Goal: Task Accomplishment & Management: Use online tool/utility

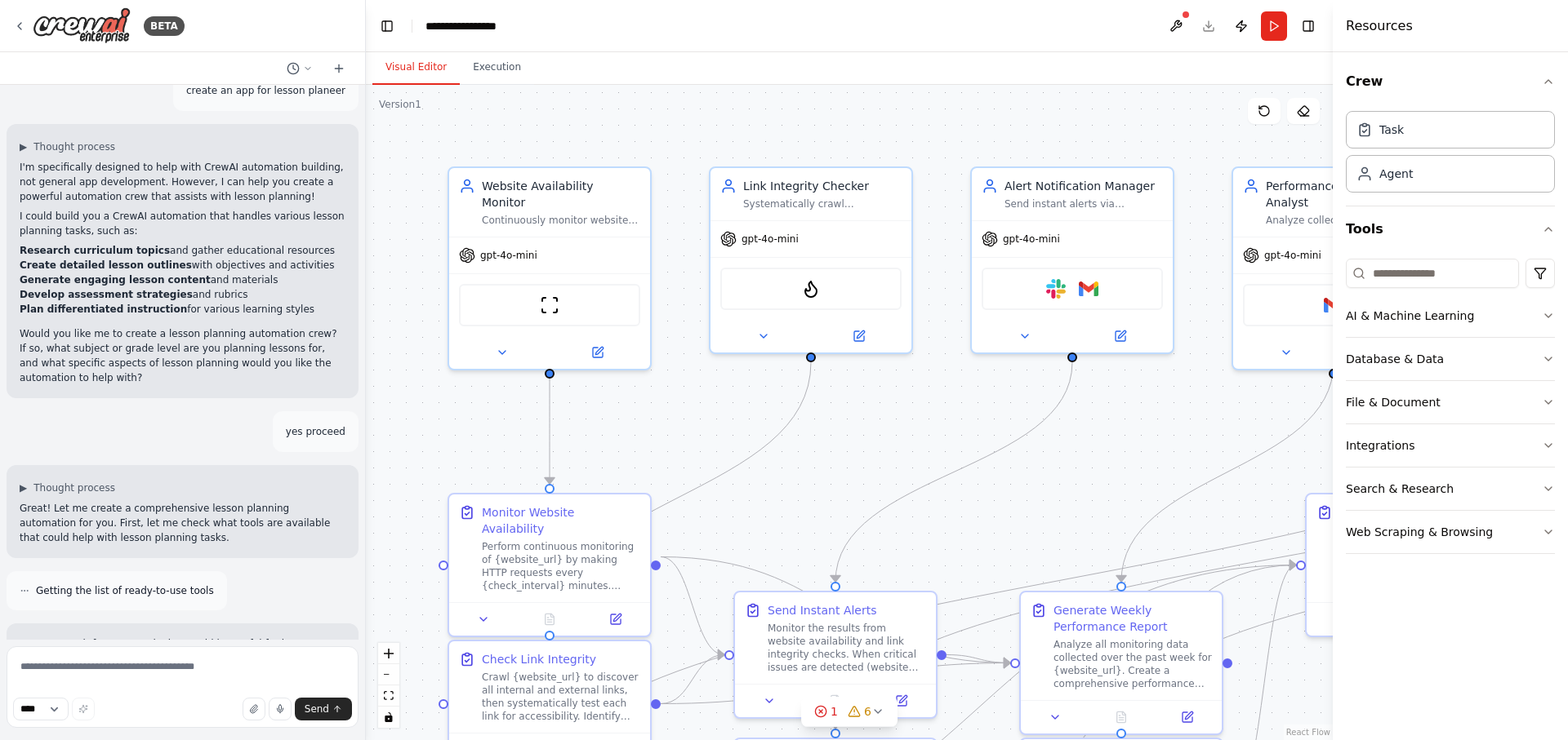
scroll to position [331, 0]
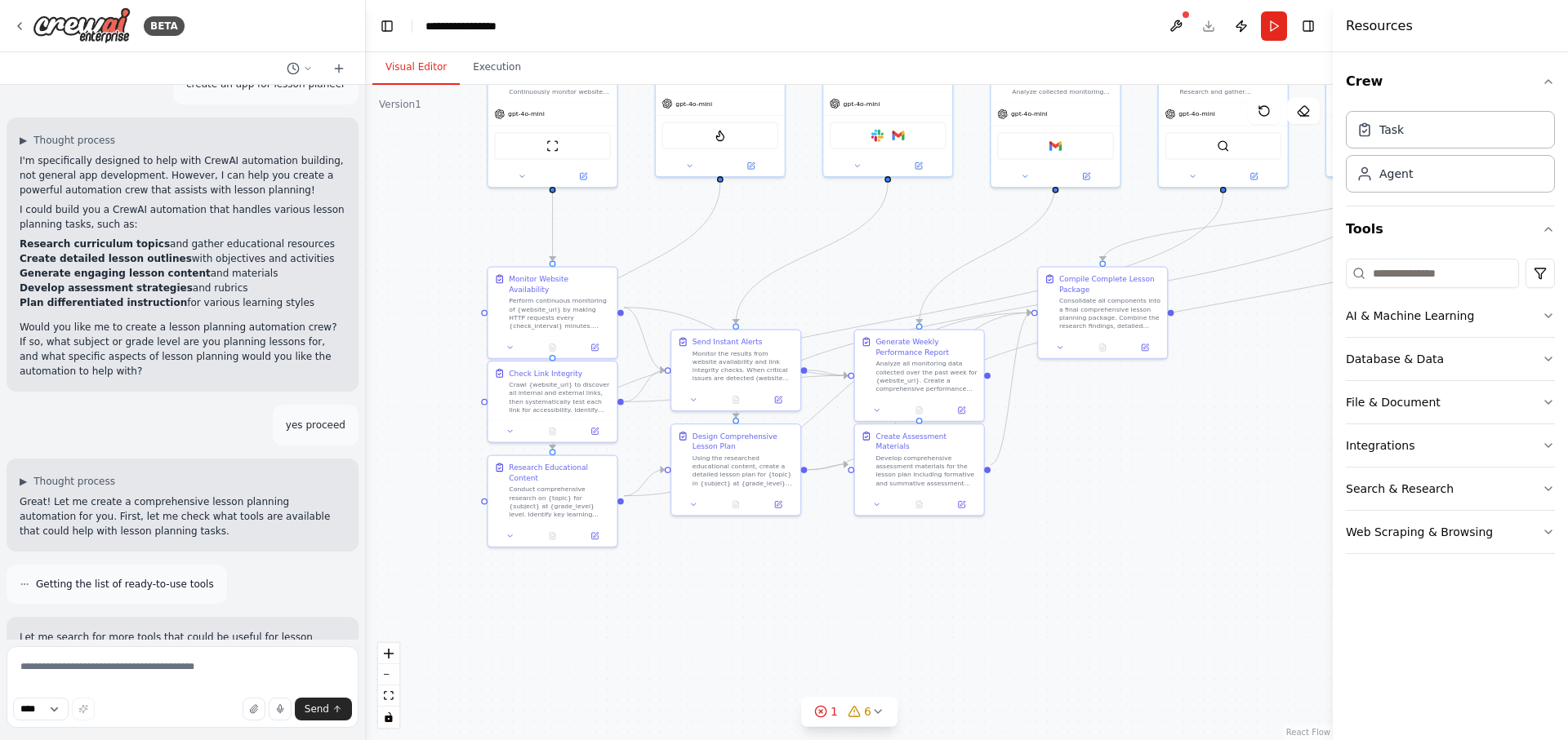
drag, startPoint x: 741, startPoint y: 516, endPoint x: 719, endPoint y: 292, distance: 225.1
click at [719, 292] on div ".deletable-edge-delete-btn { width: 20px; height: 20px; border: 0px solid #ffff…" at bounding box center [850, 413] width 968 height 656
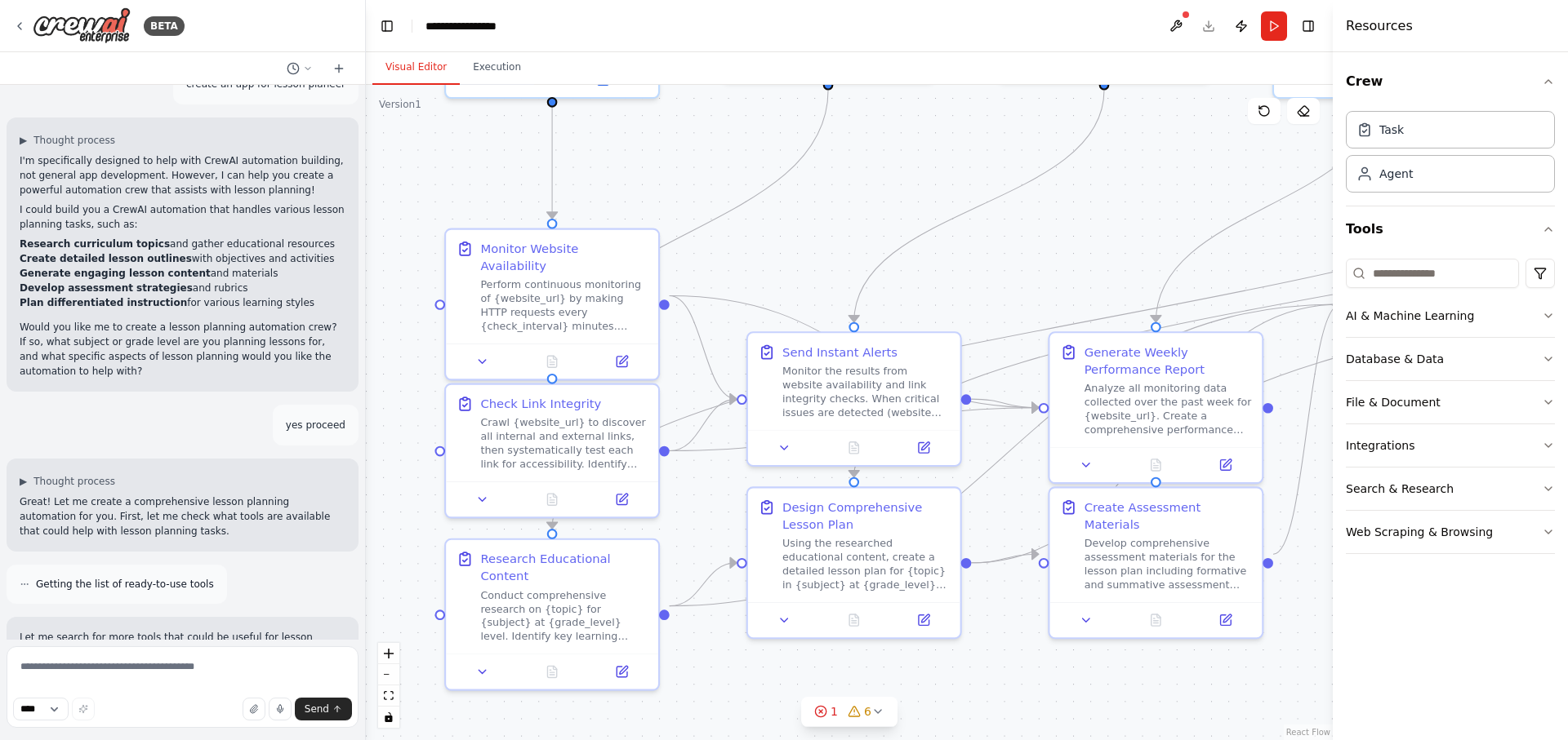
drag, startPoint x: 628, startPoint y: 252, endPoint x: 735, endPoint y: 236, distance: 108.2
click at [735, 236] on div ".deletable-edge-delete-btn { width: 20px; height: 20px; border: 0px solid #ffff…" at bounding box center [850, 413] width 968 height 656
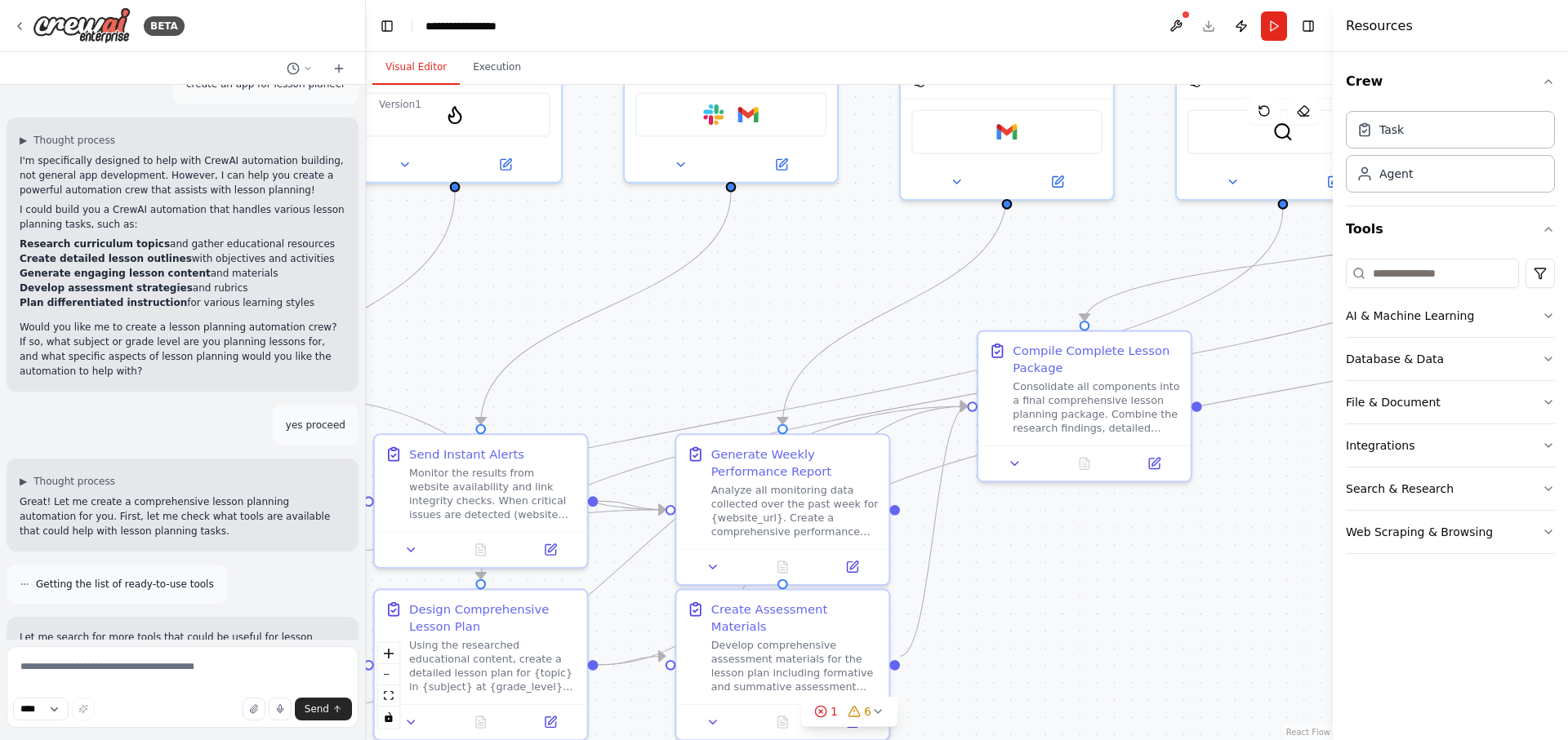
drag, startPoint x: 1050, startPoint y: 184, endPoint x: 677, endPoint y: 286, distance: 386.7
click at [677, 286] on div ".deletable-edge-delete-btn { width: 20px; height: 20px; border: 0px solid #ffff…" at bounding box center [850, 413] width 968 height 656
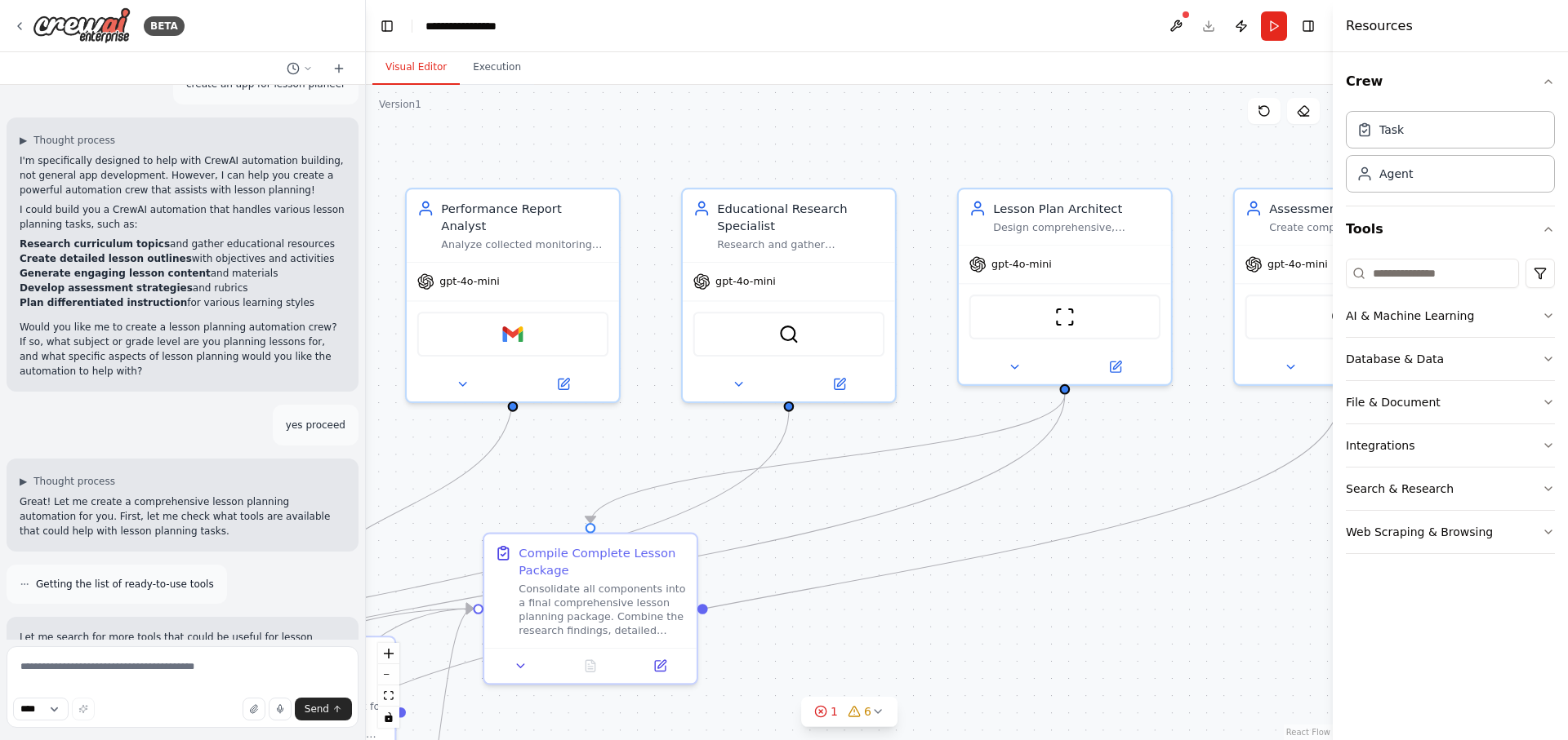
drag, startPoint x: 818, startPoint y: 241, endPoint x: 323, endPoint y: 444, distance: 535.0
click at [323, 444] on div "BETA Hello! I'm the CrewAI assistant. What kind of automation do you want to bu…" at bounding box center [784, 370] width 1568 height 740
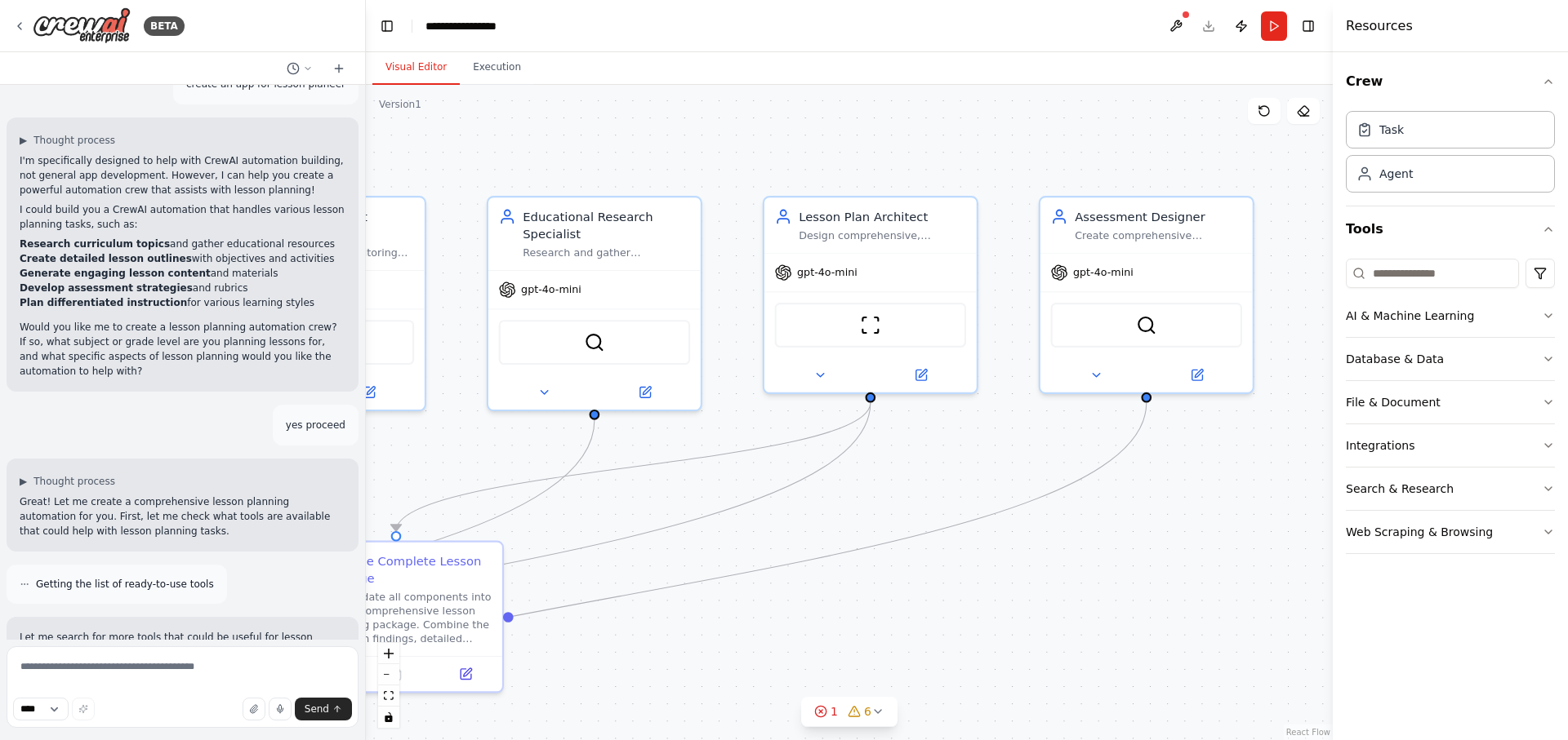
drag, startPoint x: 1209, startPoint y: 580, endPoint x: 1013, endPoint y: 588, distance: 196.2
click at [1013, 588] on div ".deletable-edge-delete-btn { width: 20px; height: 20px; border: 0px solid #ffff…" at bounding box center [850, 413] width 968 height 656
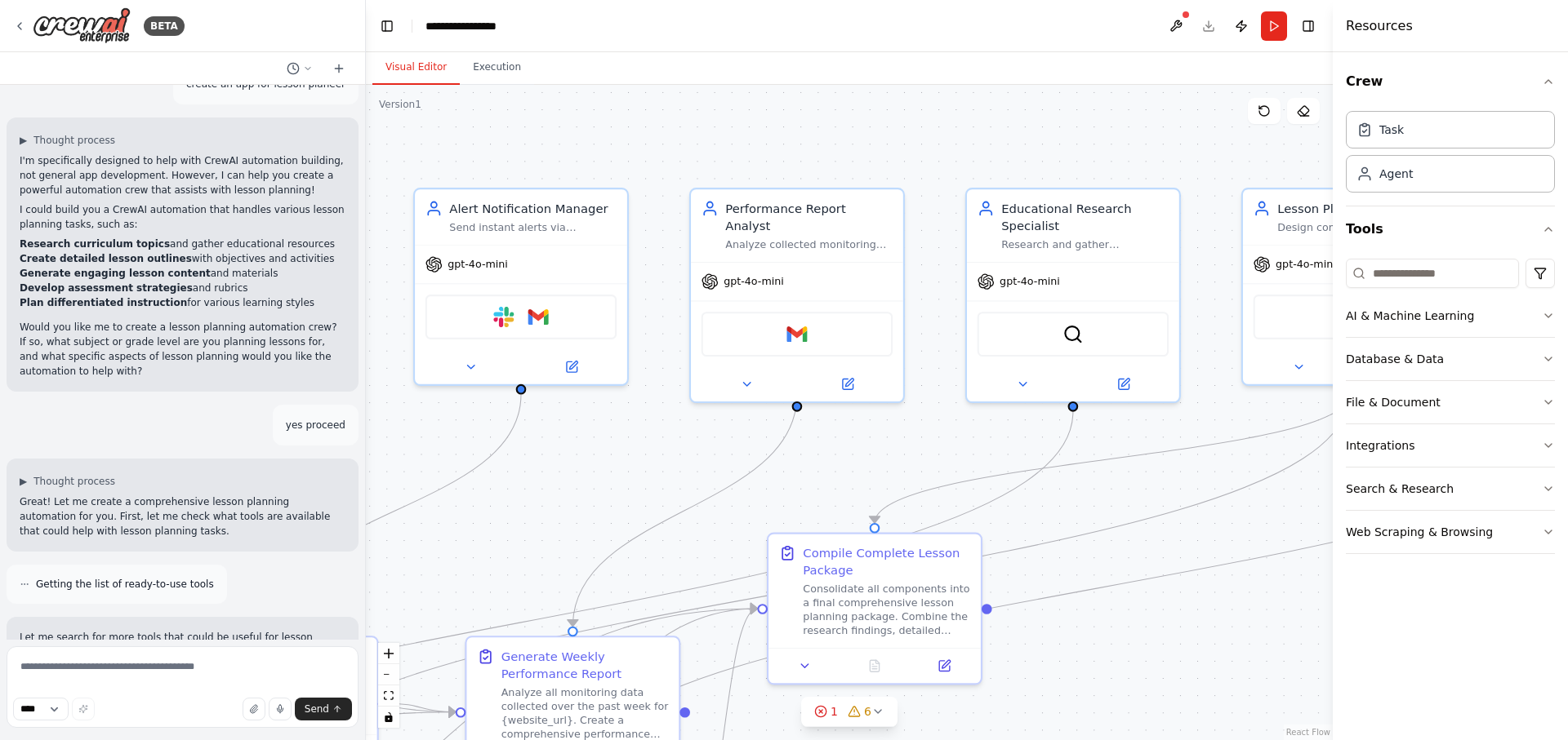
drag, startPoint x: 820, startPoint y: 575, endPoint x: 1302, endPoint y: 567, distance: 482.1
click at [1302, 567] on div ".deletable-edge-delete-btn { width: 20px; height: 20px; border: 0px solid #ffff…" at bounding box center [850, 413] width 968 height 656
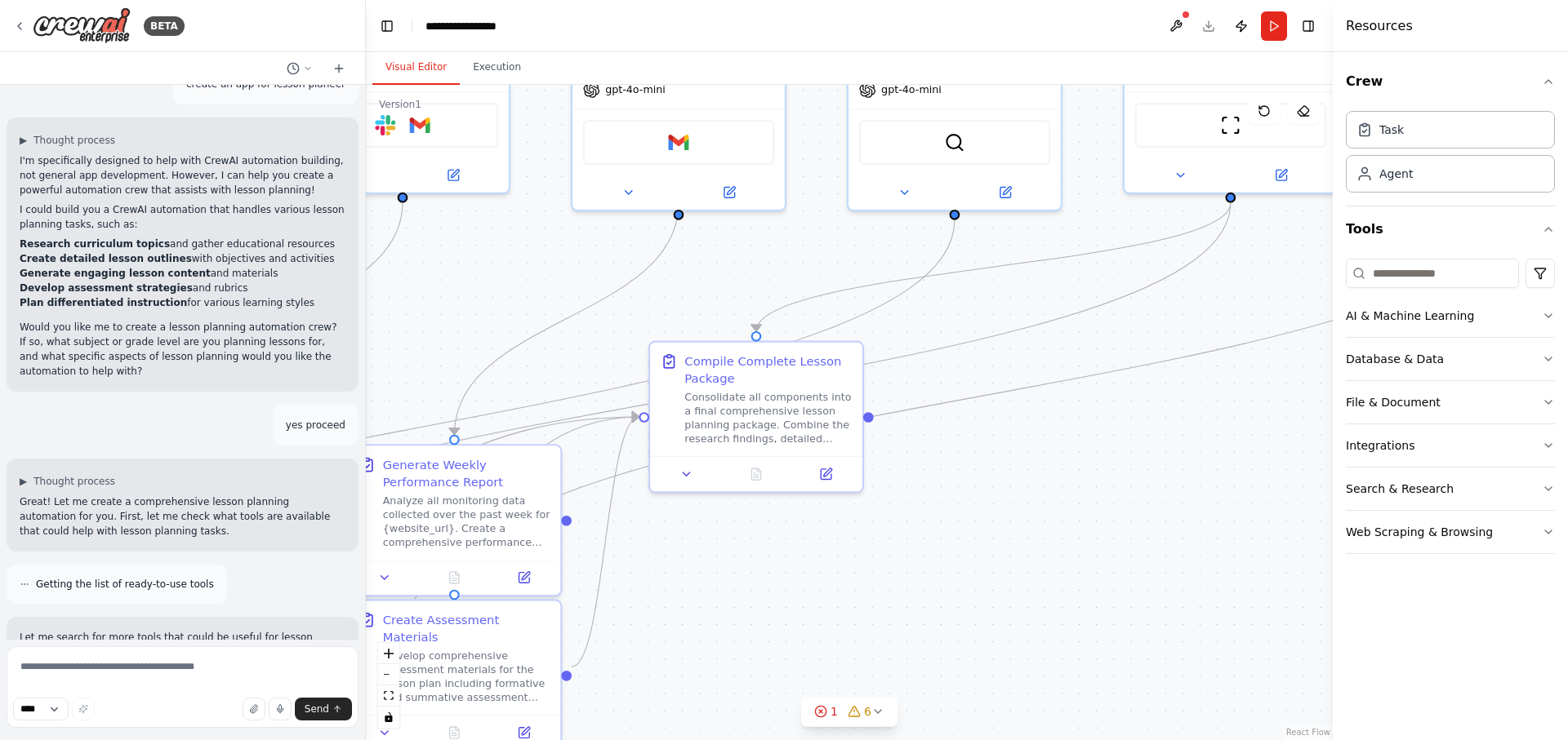
drag, startPoint x: 1179, startPoint y: 631, endPoint x: 1058, endPoint y: 437, distance: 228.6
click at [1058, 437] on div ".deletable-edge-delete-btn { width: 20px; height: 20px; border: 0px solid #ffff…" at bounding box center [850, 413] width 968 height 656
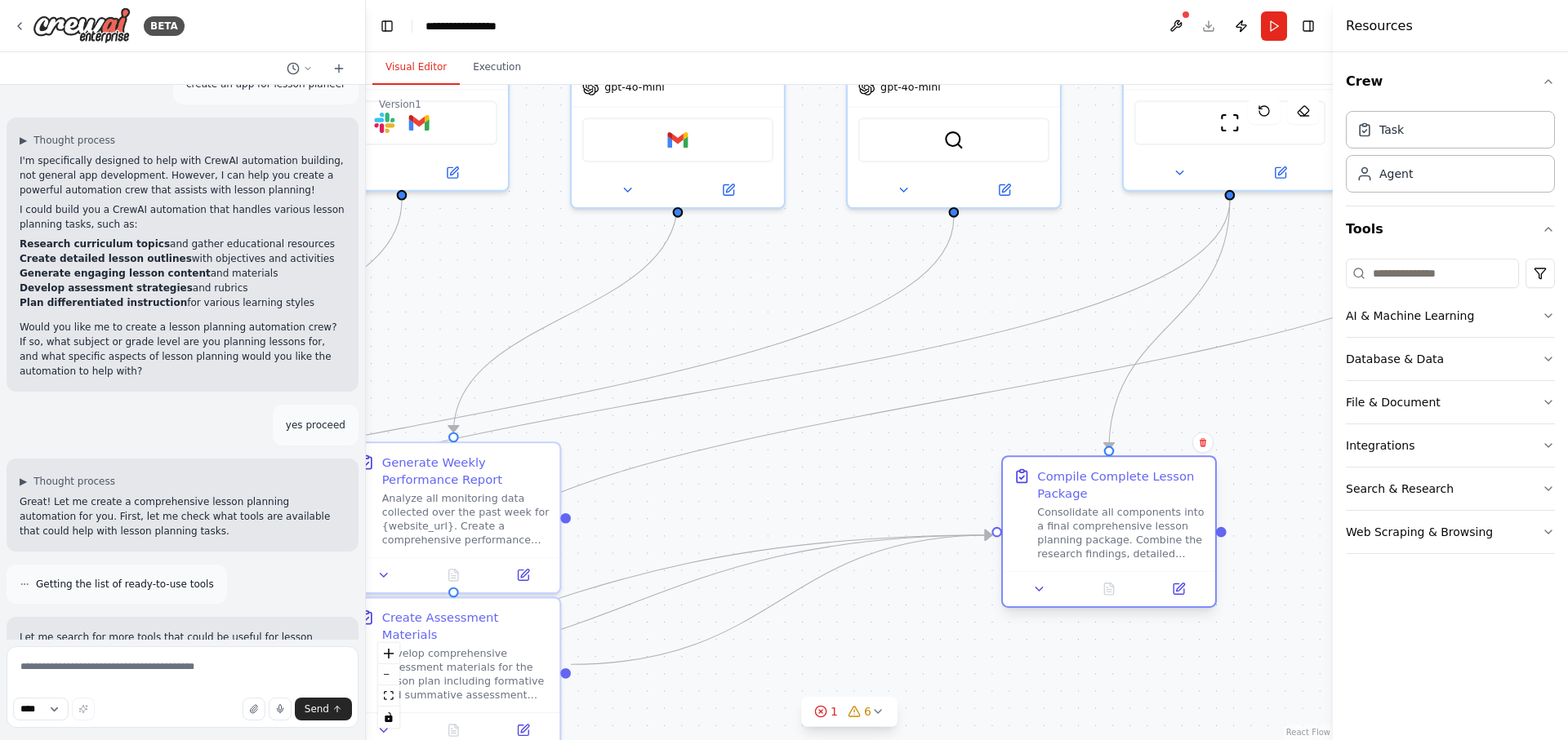
drag, startPoint x: 784, startPoint y: 405, endPoint x: 1144, endPoint y: 535, distance: 382.8
click at [1144, 535] on div "Consolidate all components into a final comprehensive lesson planning package. …" at bounding box center [1121, 533] width 168 height 56
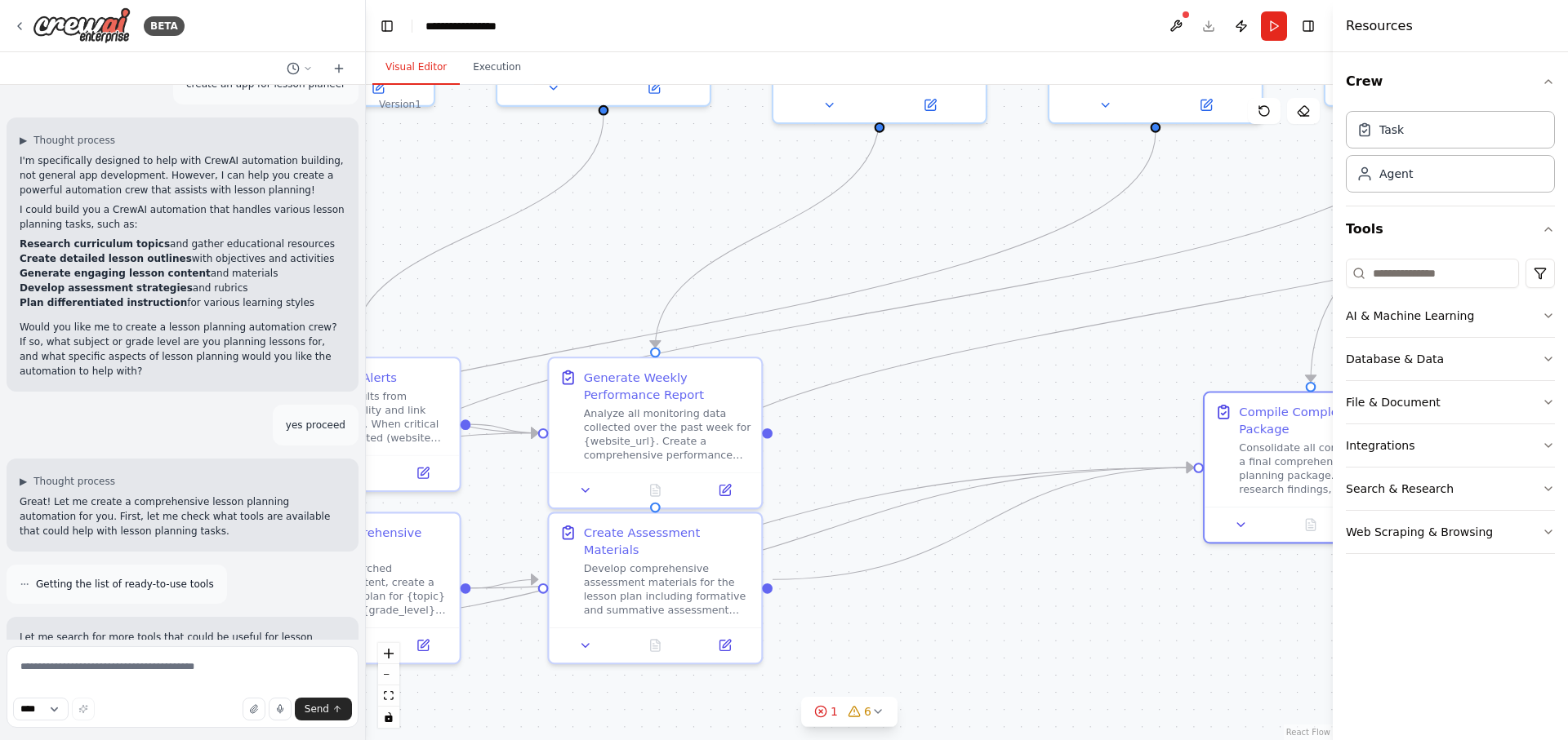
drag, startPoint x: 1034, startPoint y: 255, endPoint x: 1241, endPoint y: 168, distance: 224.5
click at [1241, 168] on div ".deletable-edge-delete-btn { width: 20px; height: 20px; border: 0px solid #ffff…" at bounding box center [850, 413] width 968 height 656
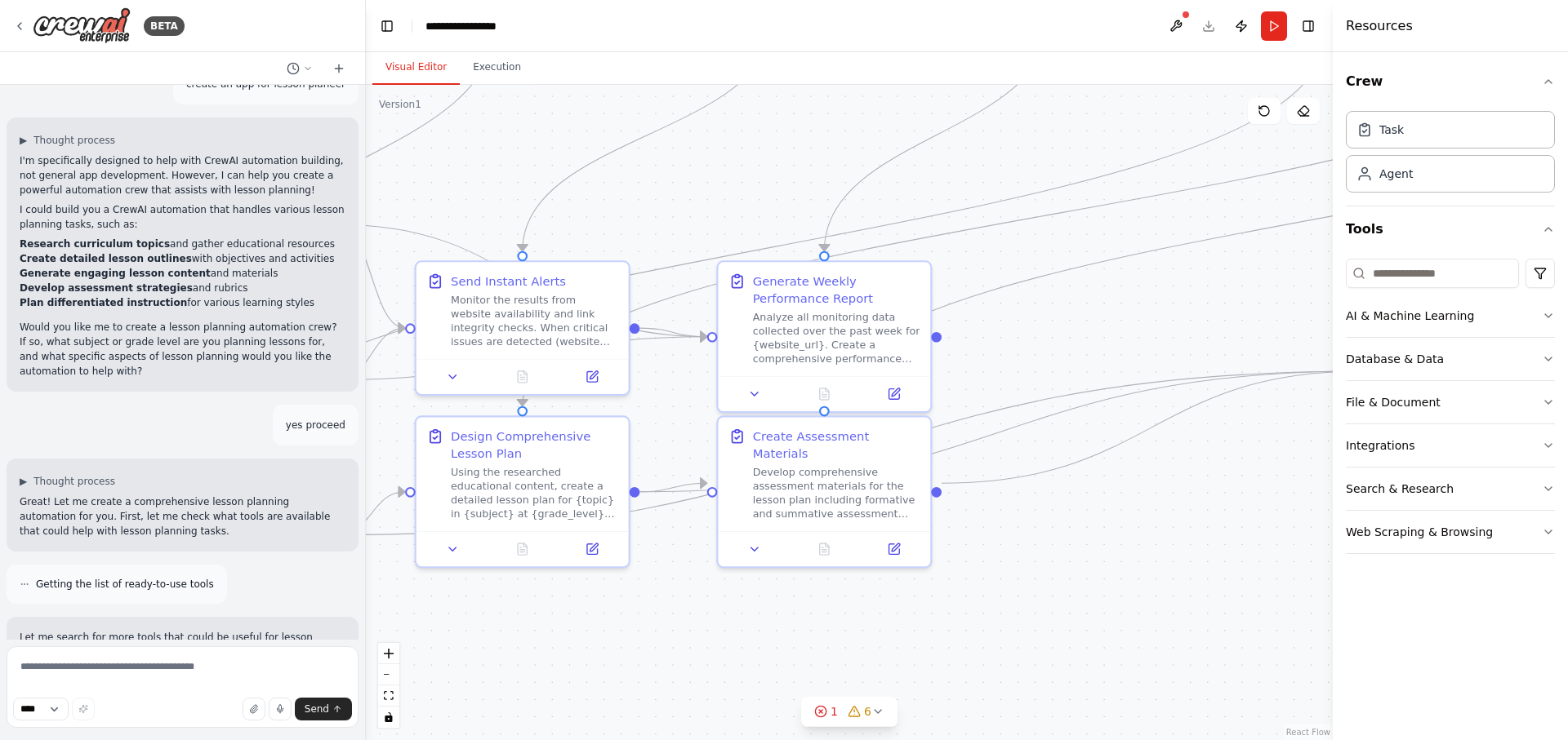
drag, startPoint x: 819, startPoint y: 429, endPoint x: 982, endPoint y: 335, distance: 188.2
click at [982, 335] on div ".deletable-edge-delete-btn { width: 20px; height: 20px; border: 0px solid #ffff…" at bounding box center [850, 413] width 968 height 656
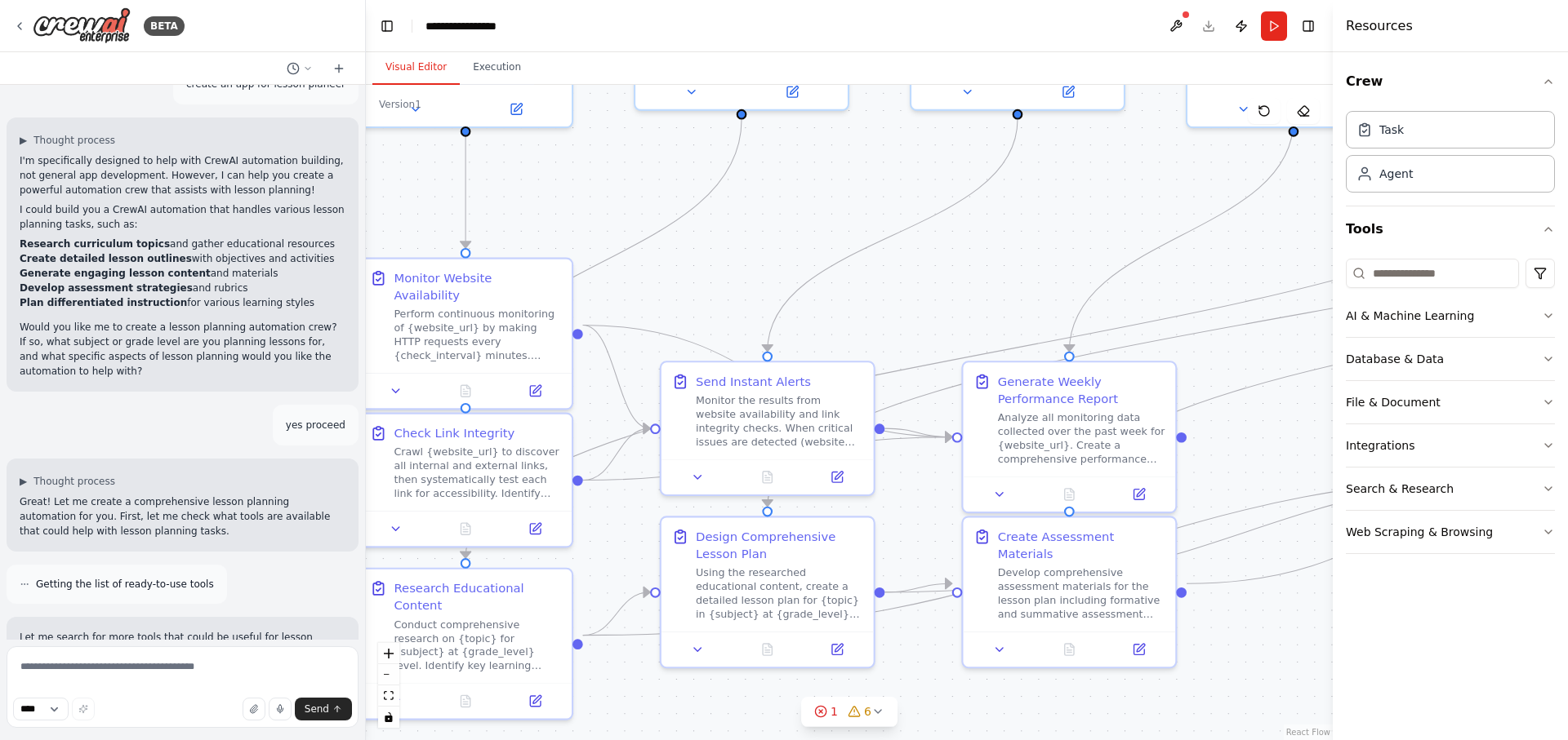
drag, startPoint x: 706, startPoint y: 168, endPoint x: 1029, endPoint y: 250, distance: 333.2
click at [970, 264] on div ".deletable-edge-delete-btn { width: 20px; height: 20px; border: 0px solid #ffff…" at bounding box center [850, 413] width 968 height 656
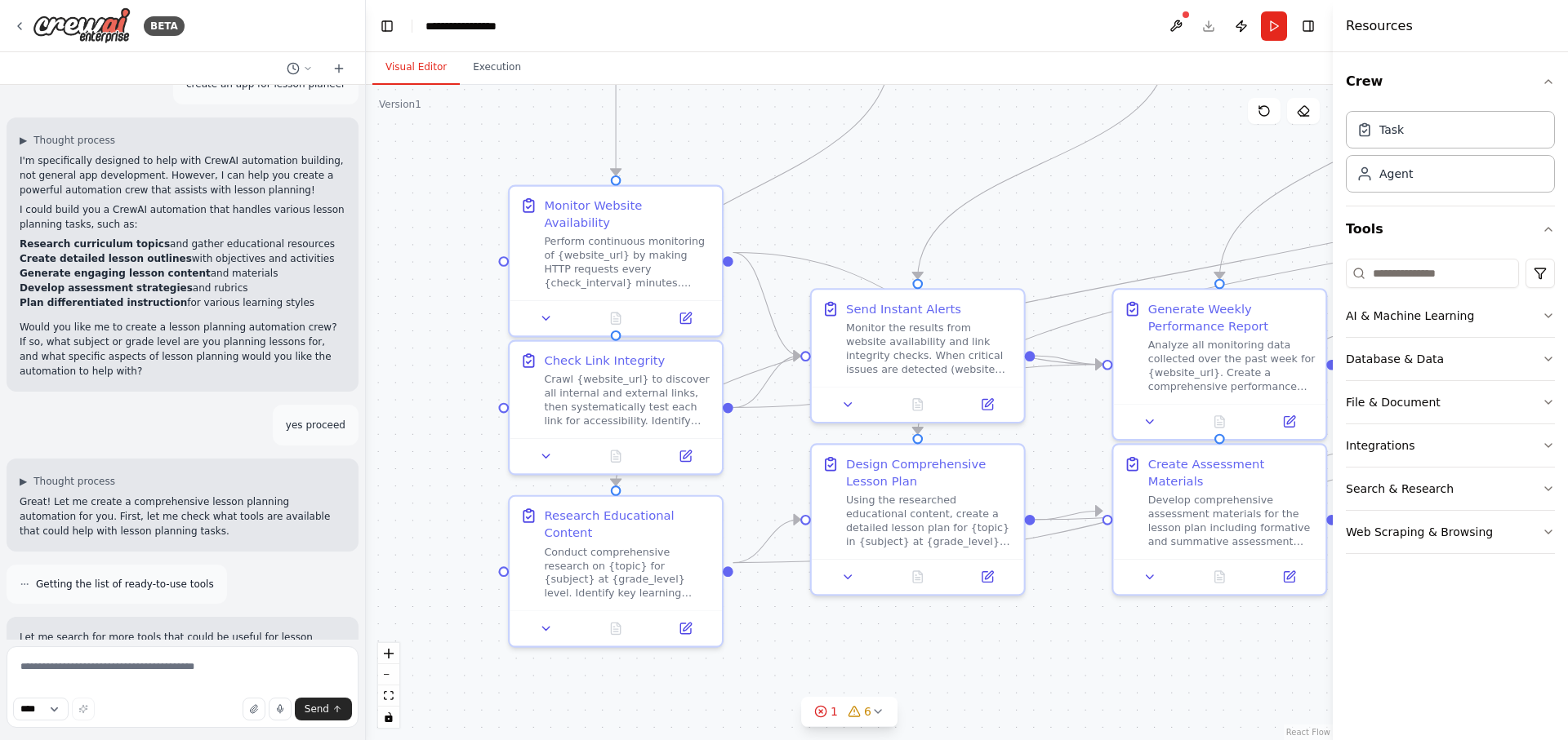
drag, startPoint x: 714, startPoint y: 313, endPoint x: 840, endPoint y: 239, distance: 146.1
click at [840, 239] on div ".deletable-edge-delete-btn { width: 20px; height: 20px; border: 0px solid #ffff…" at bounding box center [850, 413] width 968 height 656
click at [1273, 23] on button "Run" at bounding box center [1274, 26] width 26 height 30
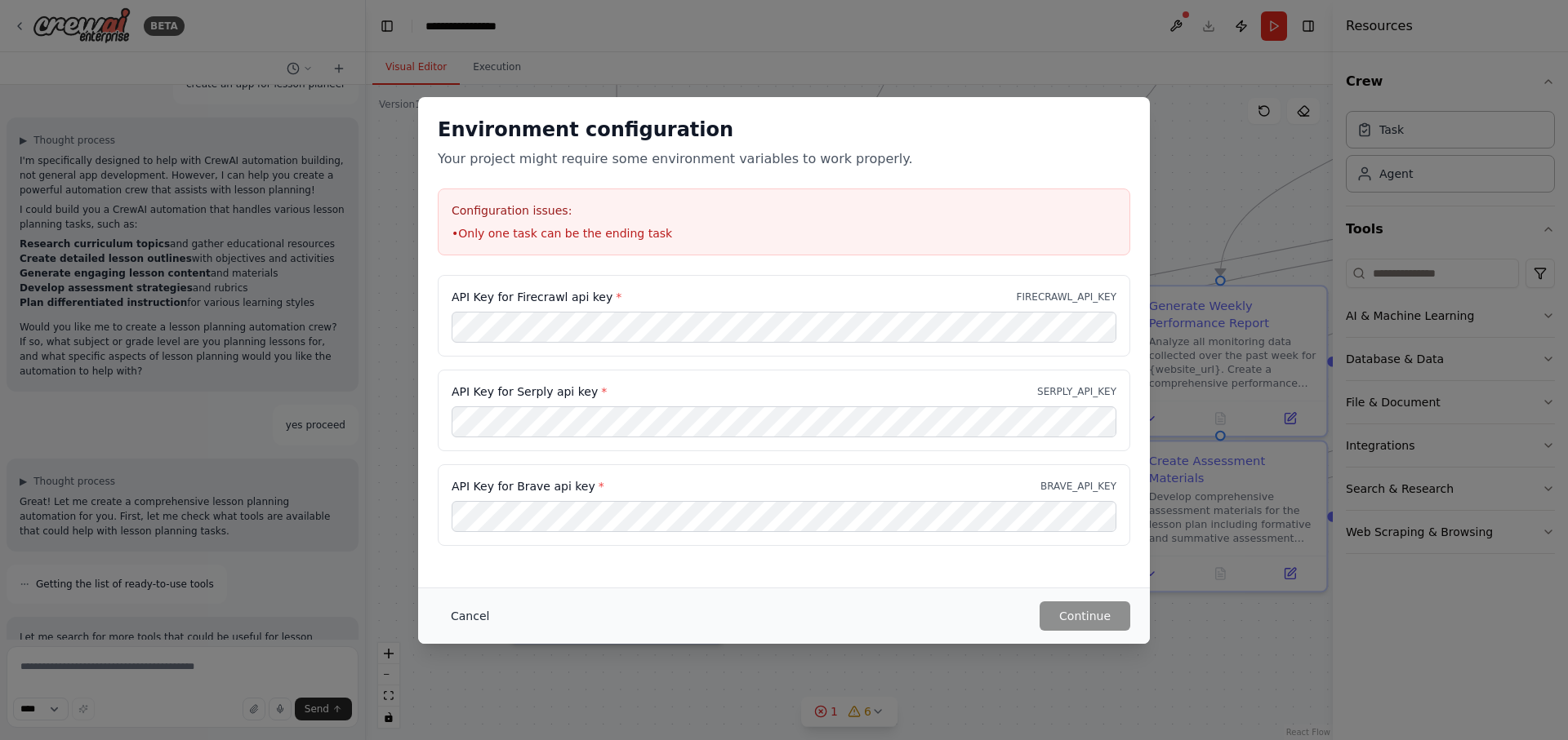
click at [471, 611] on button "Cancel" at bounding box center [470, 616] width 65 height 30
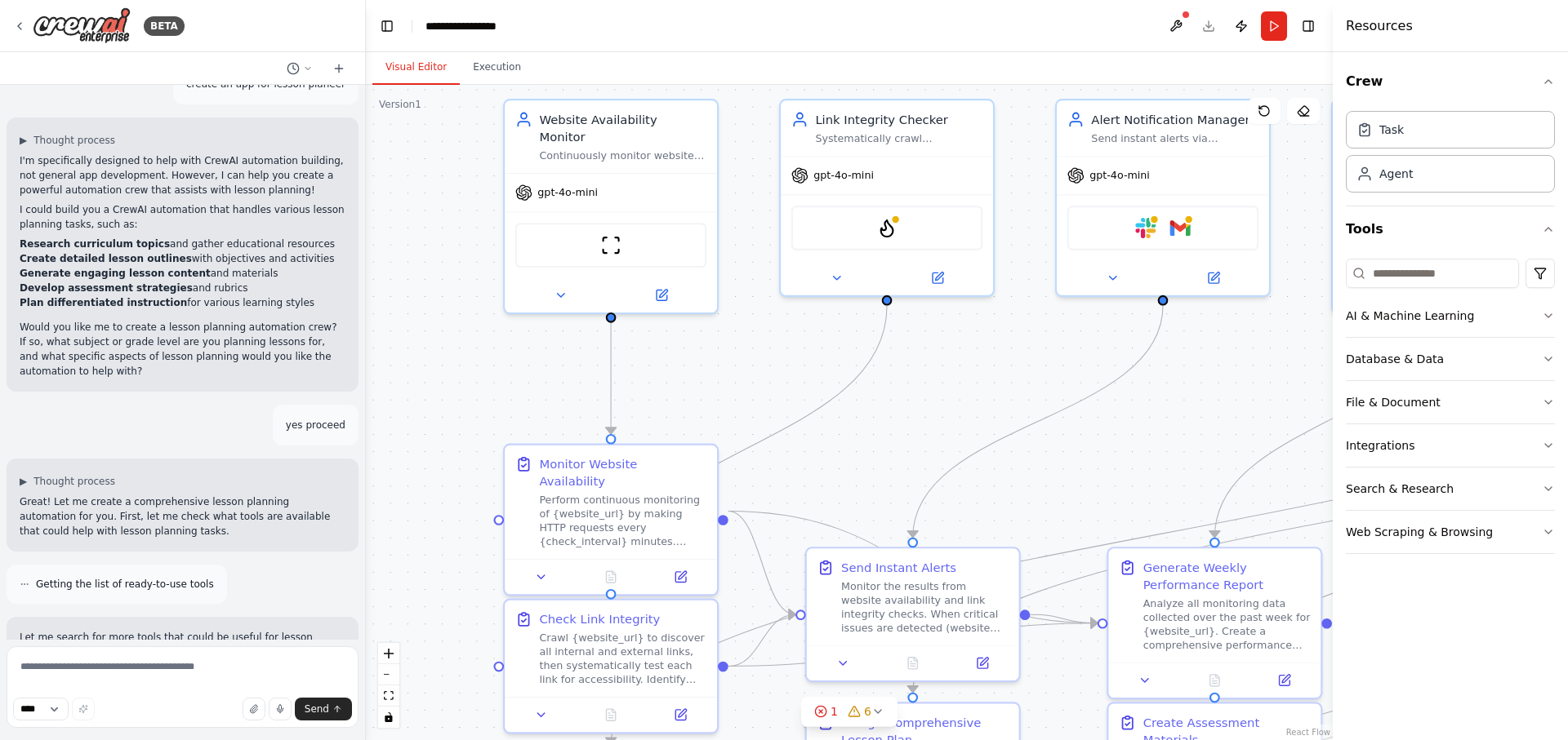
drag, startPoint x: 952, startPoint y: 161, endPoint x: 947, endPoint y: 422, distance: 261.0
click at [947, 422] on div ".deletable-edge-delete-btn { width: 20px; height: 20px; border: 0px solid #ffff…" at bounding box center [850, 413] width 968 height 656
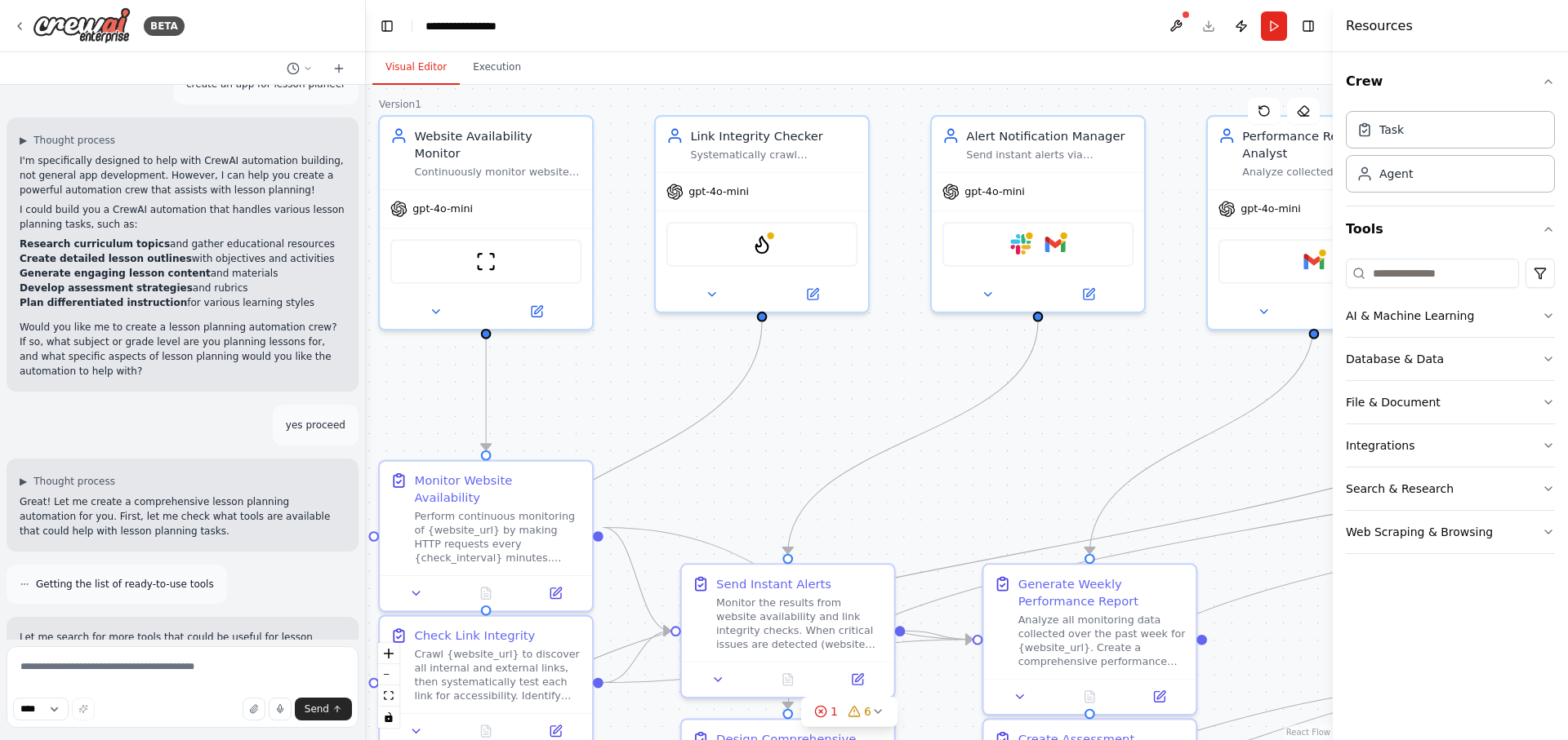
drag, startPoint x: 1036, startPoint y: 358, endPoint x: 880, endPoint y: 387, distance: 158.7
click at [880, 387] on div ".deletable-edge-delete-btn { width: 20px; height: 20px; border: 0px solid #ffff…" at bounding box center [850, 413] width 968 height 656
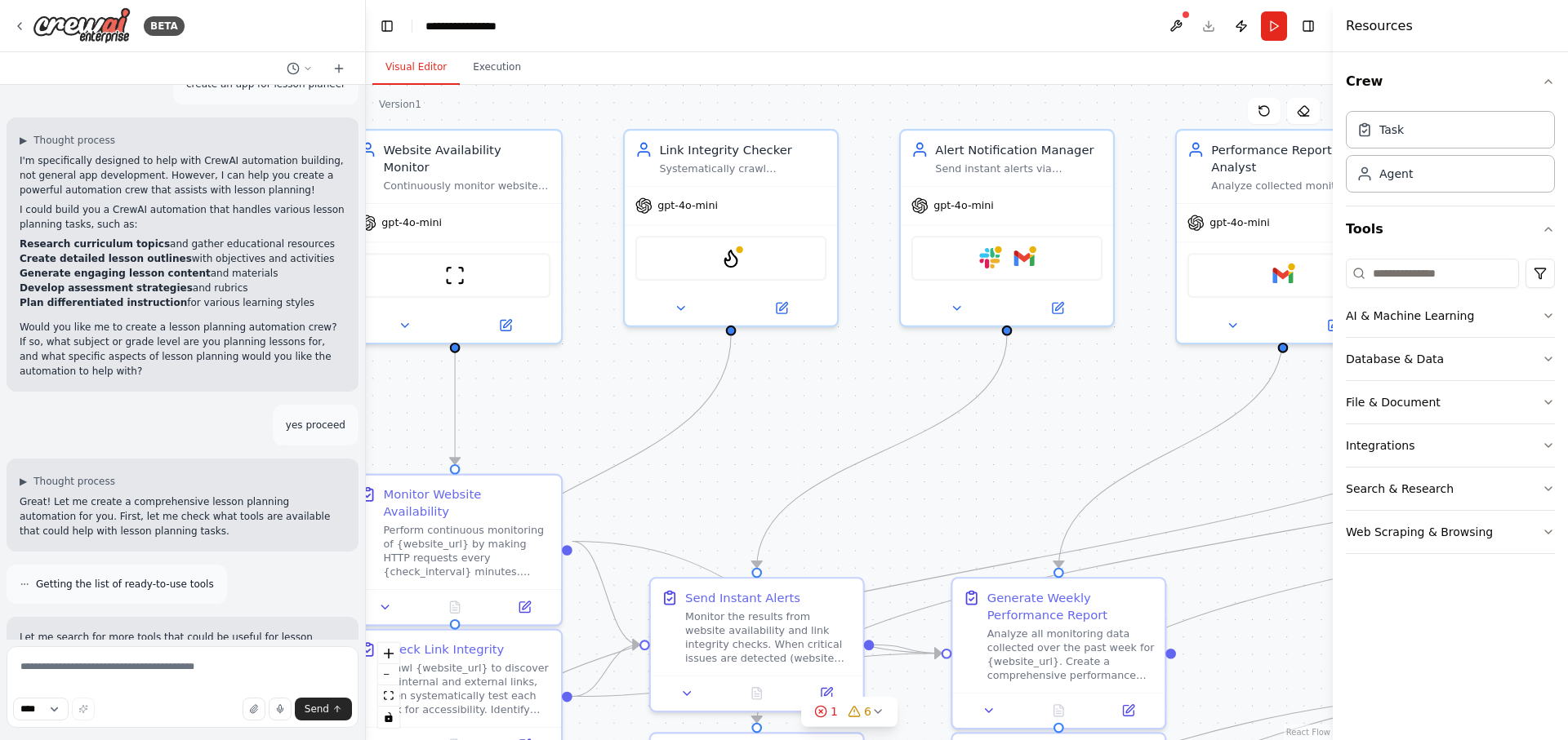
click at [880, 387] on div ".deletable-edge-delete-btn { width: 20px; height: 20px; border: 0px solid #ffff…" at bounding box center [850, 413] width 968 height 656
click at [843, 395] on div ".deletable-edge-delete-btn { width: 20px; height: 20px; border: 0px solid #ffff…" at bounding box center [850, 413] width 968 height 656
click at [840, 395] on div ".deletable-edge-delete-btn { width: 20px; height: 20px; border: 0px solid #ffff…" at bounding box center [850, 413] width 968 height 656
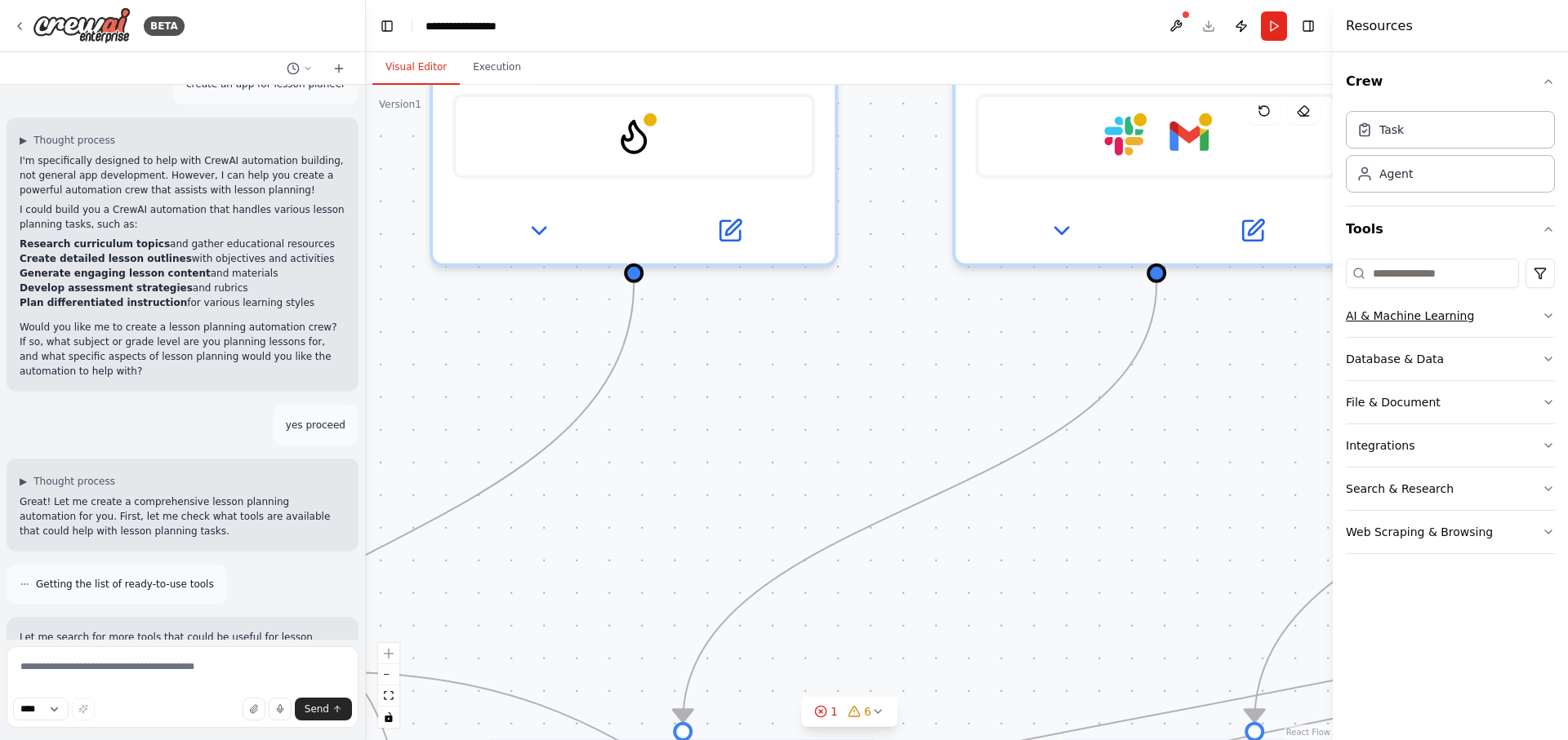
click at [1422, 314] on div "AI & Machine Learning" at bounding box center [1410, 316] width 128 height 16
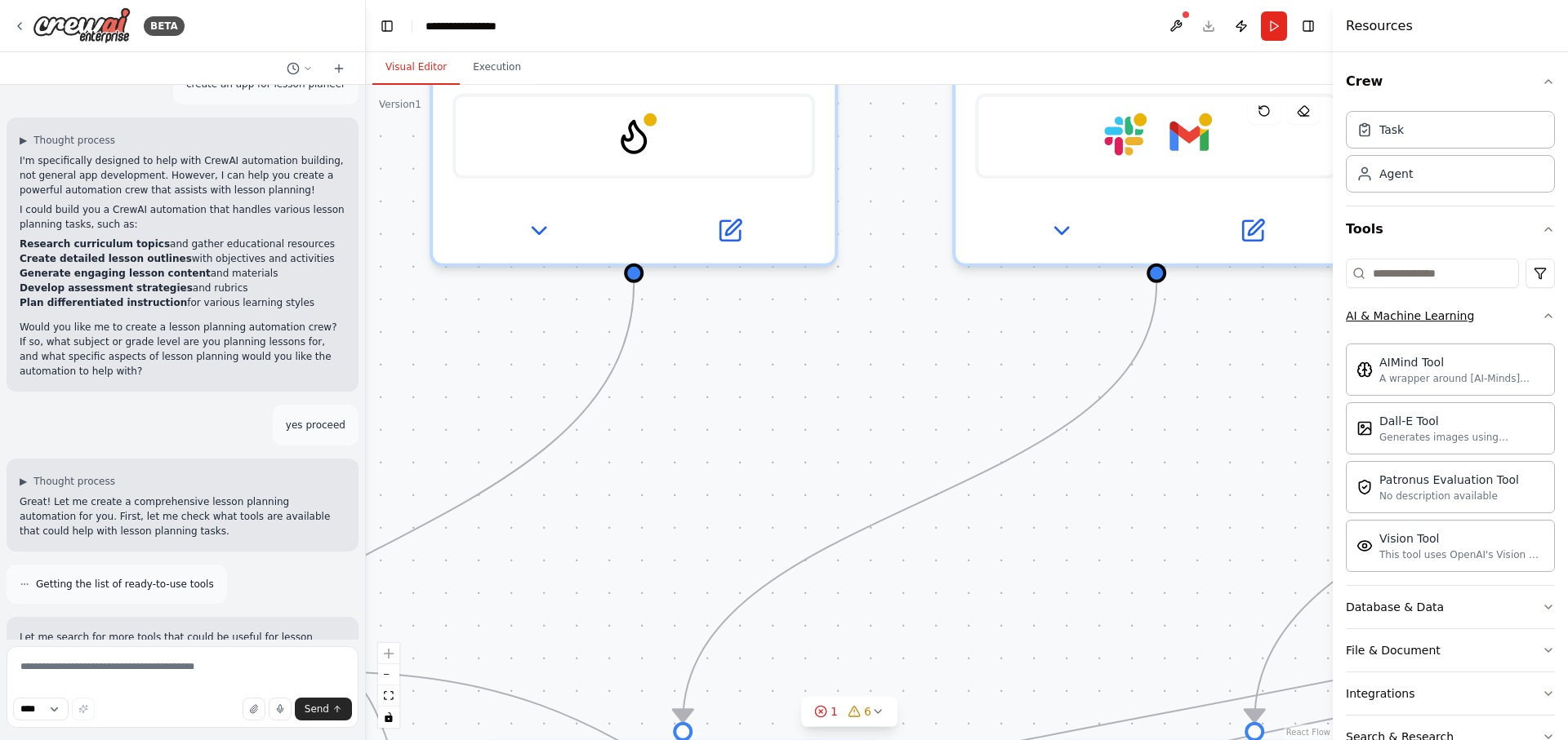
click at [1455, 308] on div "AI & Machine Learning" at bounding box center [1410, 316] width 128 height 16
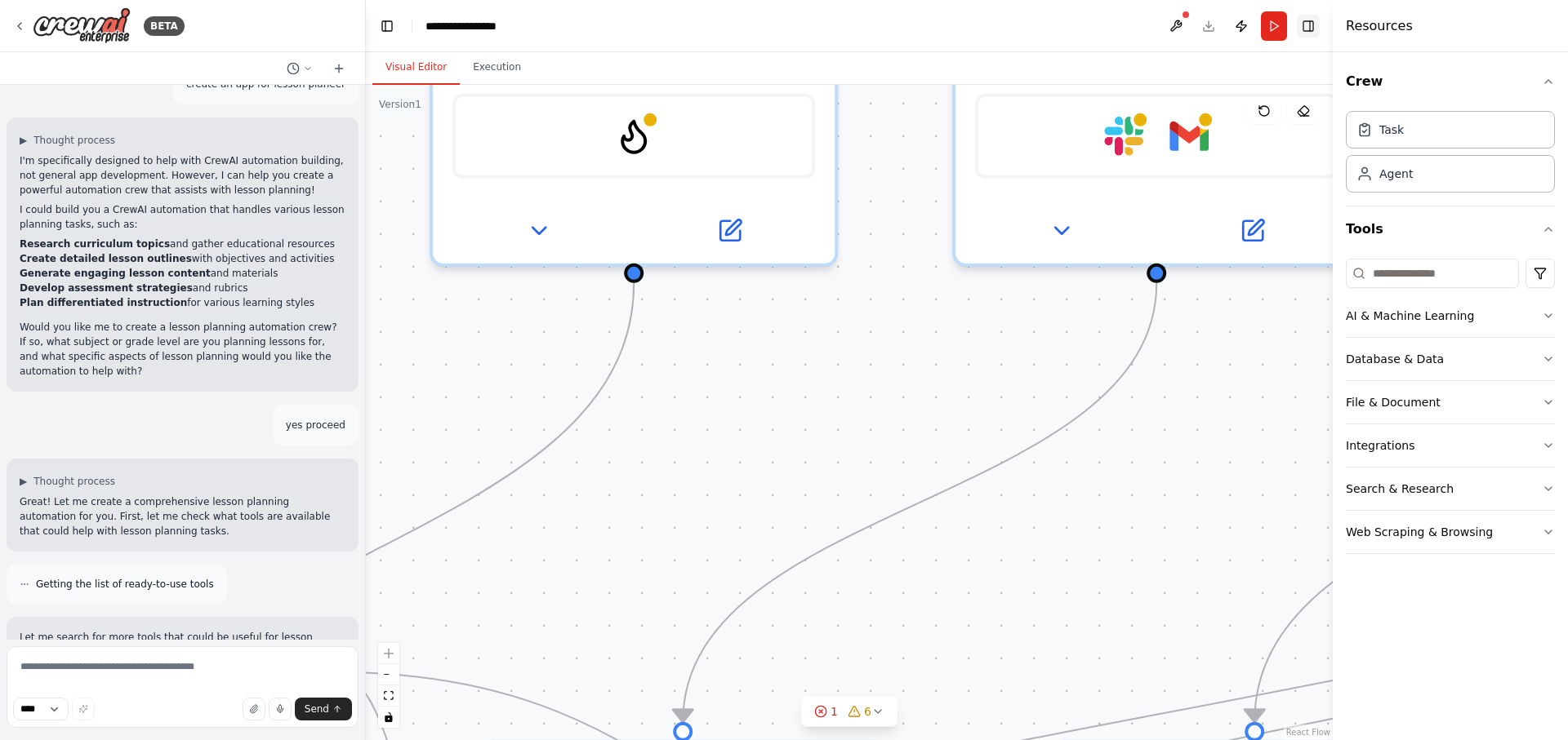
click at [1302, 31] on button "Toggle Right Sidebar" at bounding box center [1308, 25] width 22 height 22
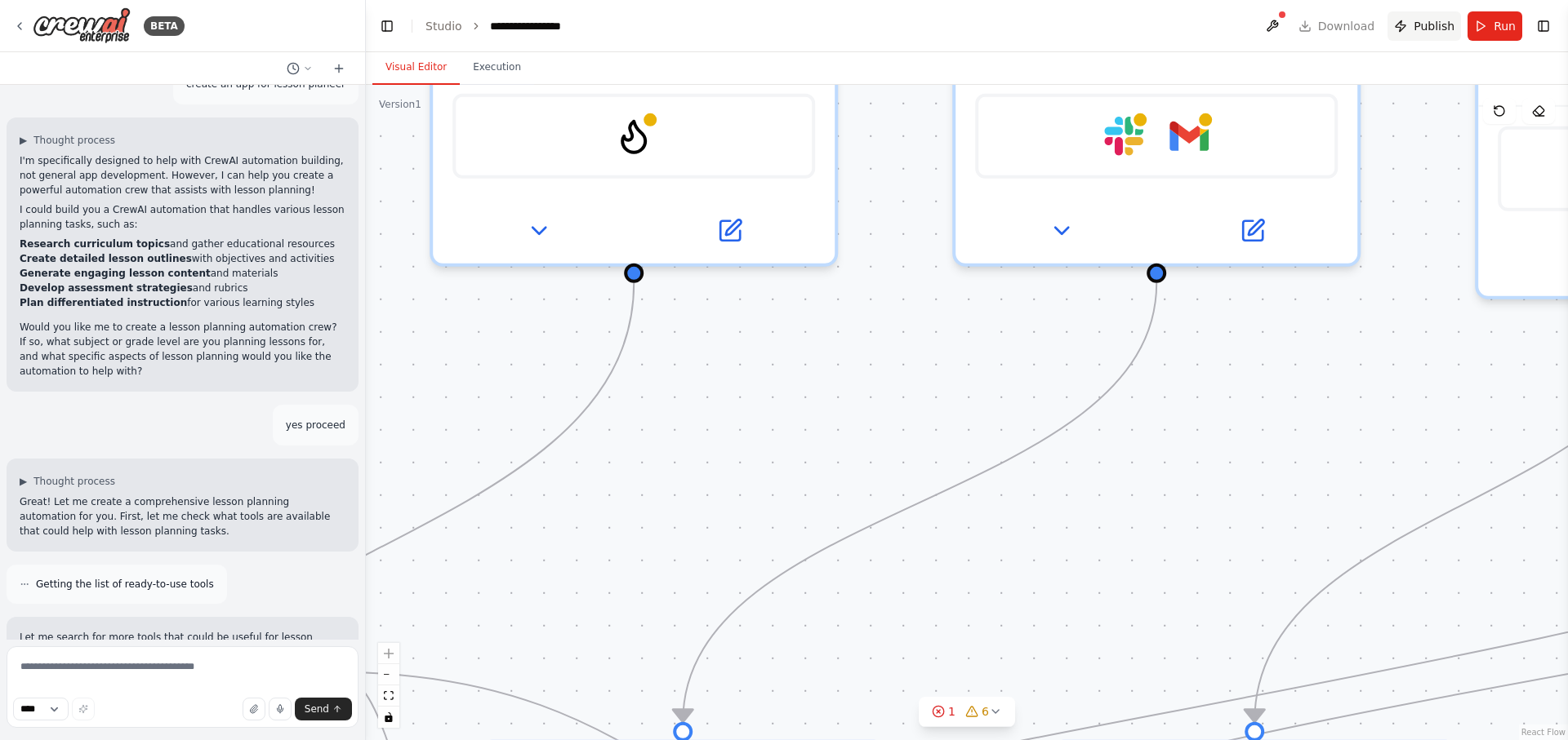
click at [1428, 31] on span "Publish" at bounding box center [1434, 26] width 41 height 16
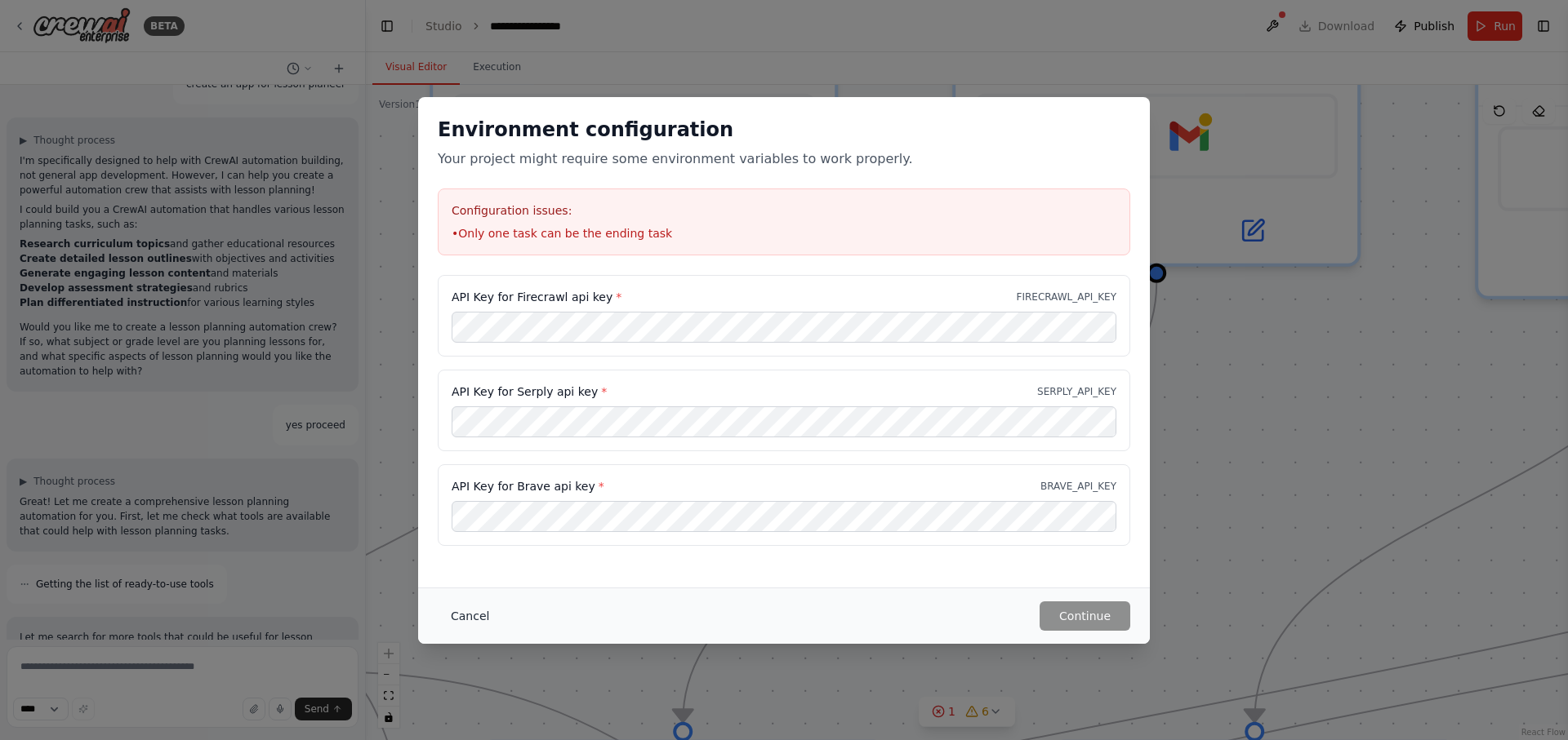
click at [451, 622] on button "Cancel" at bounding box center [470, 616] width 65 height 30
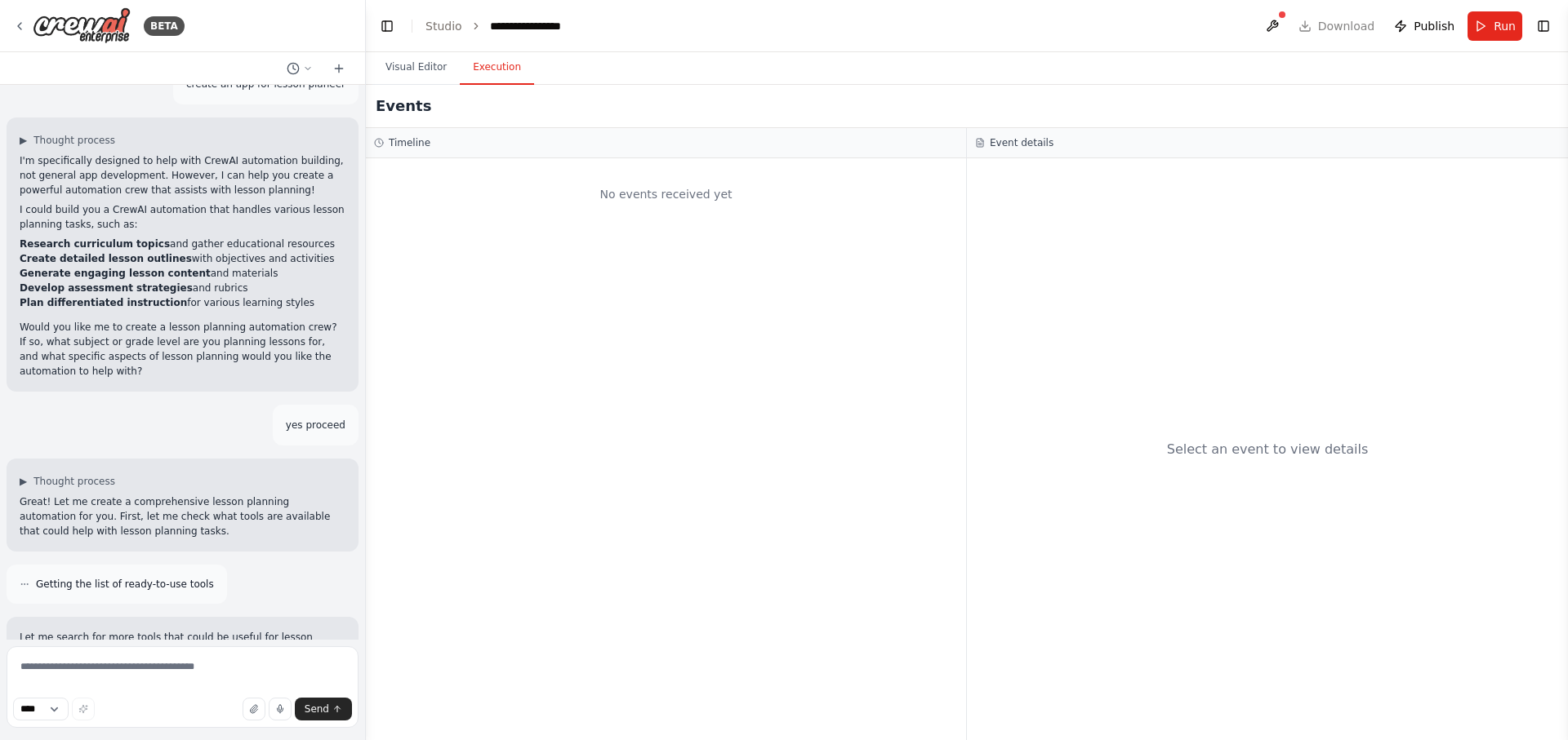
click at [504, 63] on button "Execution" at bounding box center [496, 67] width 74 height 34
click at [406, 146] on h3 "Timeline" at bounding box center [409, 143] width 41 height 13
click at [468, 232] on div "No events received yet" at bounding box center [666, 449] width 600 height 582
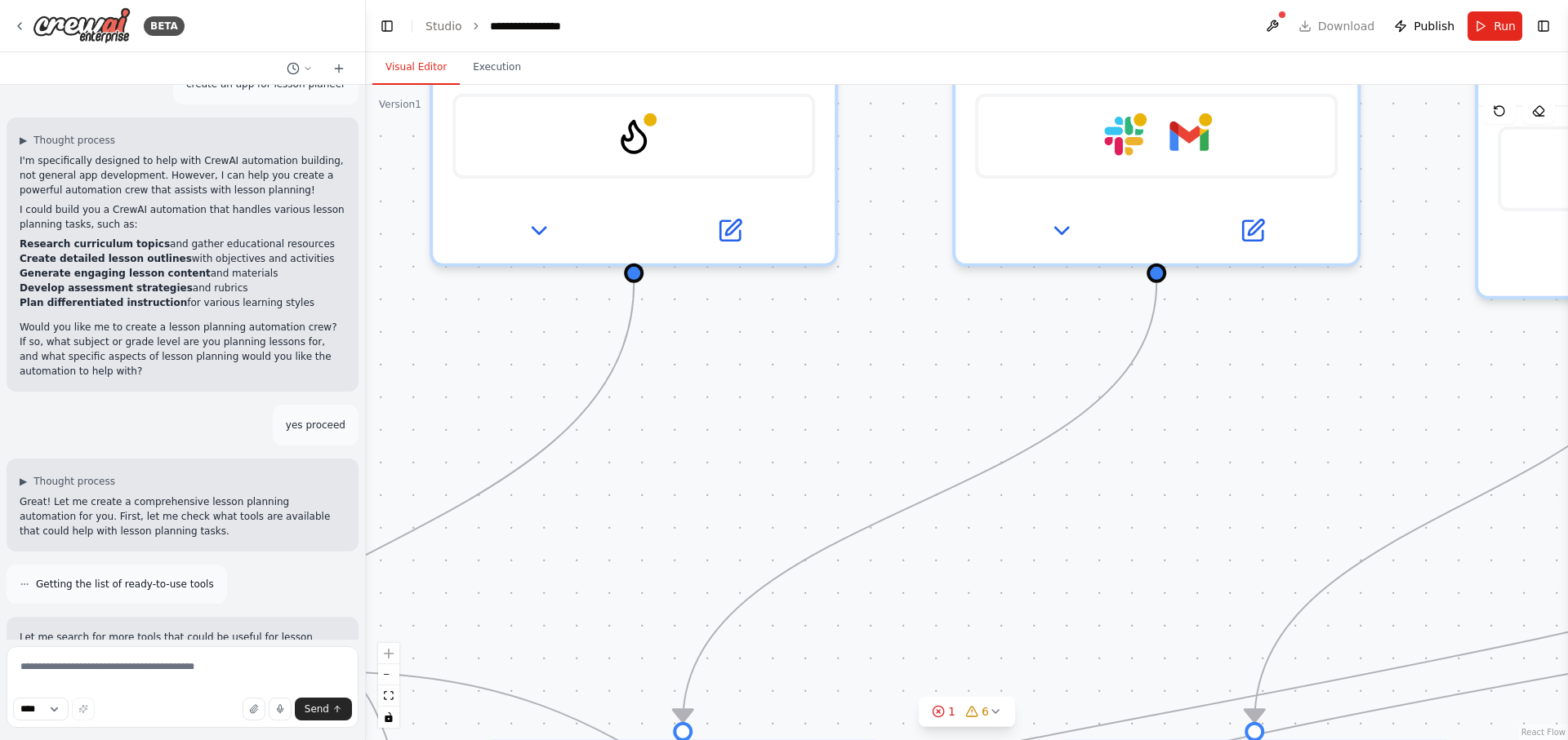
click at [399, 58] on button "Visual Editor" at bounding box center [416, 67] width 87 height 34
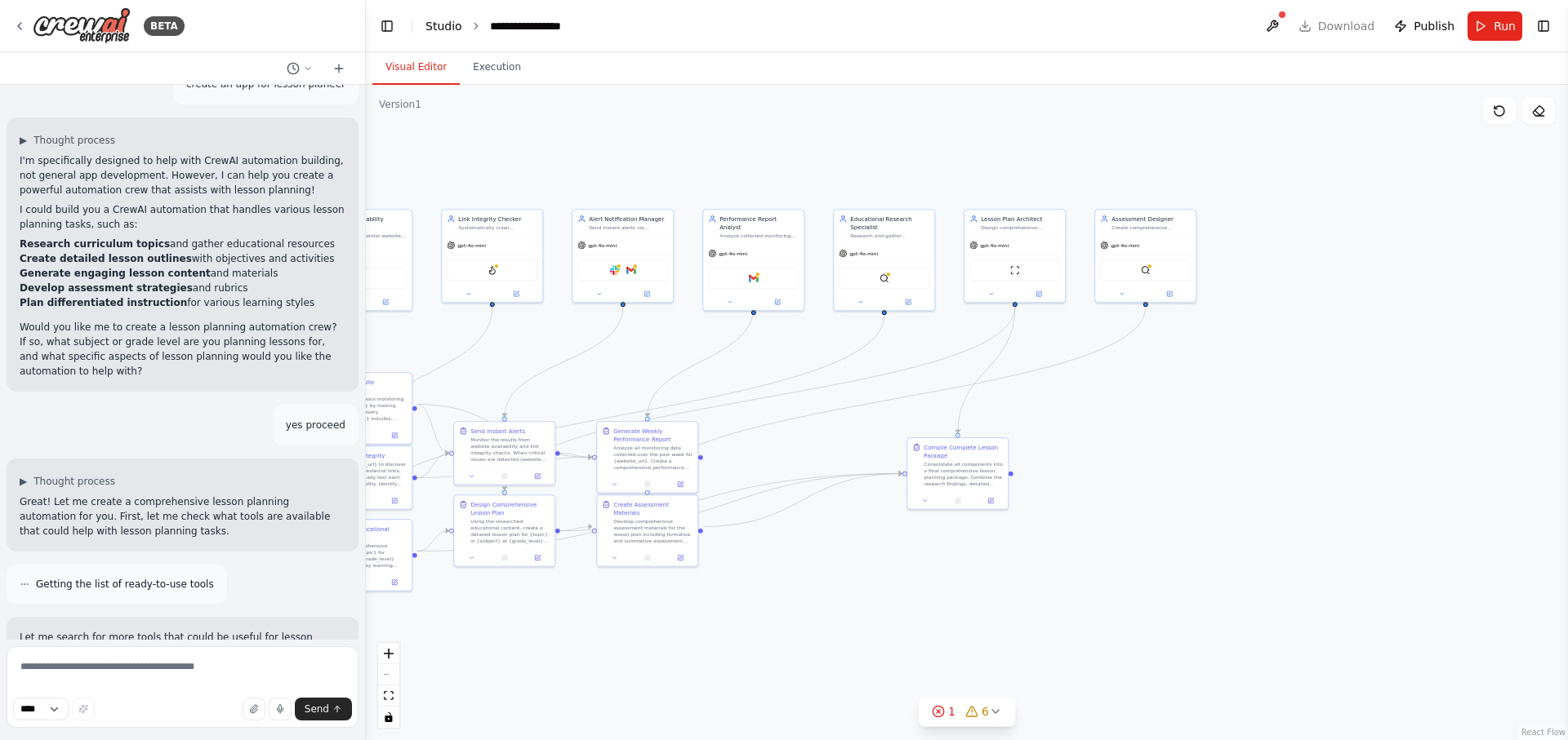
click at [459, 21] on link "Studio" at bounding box center [443, 26] width 37 height 13
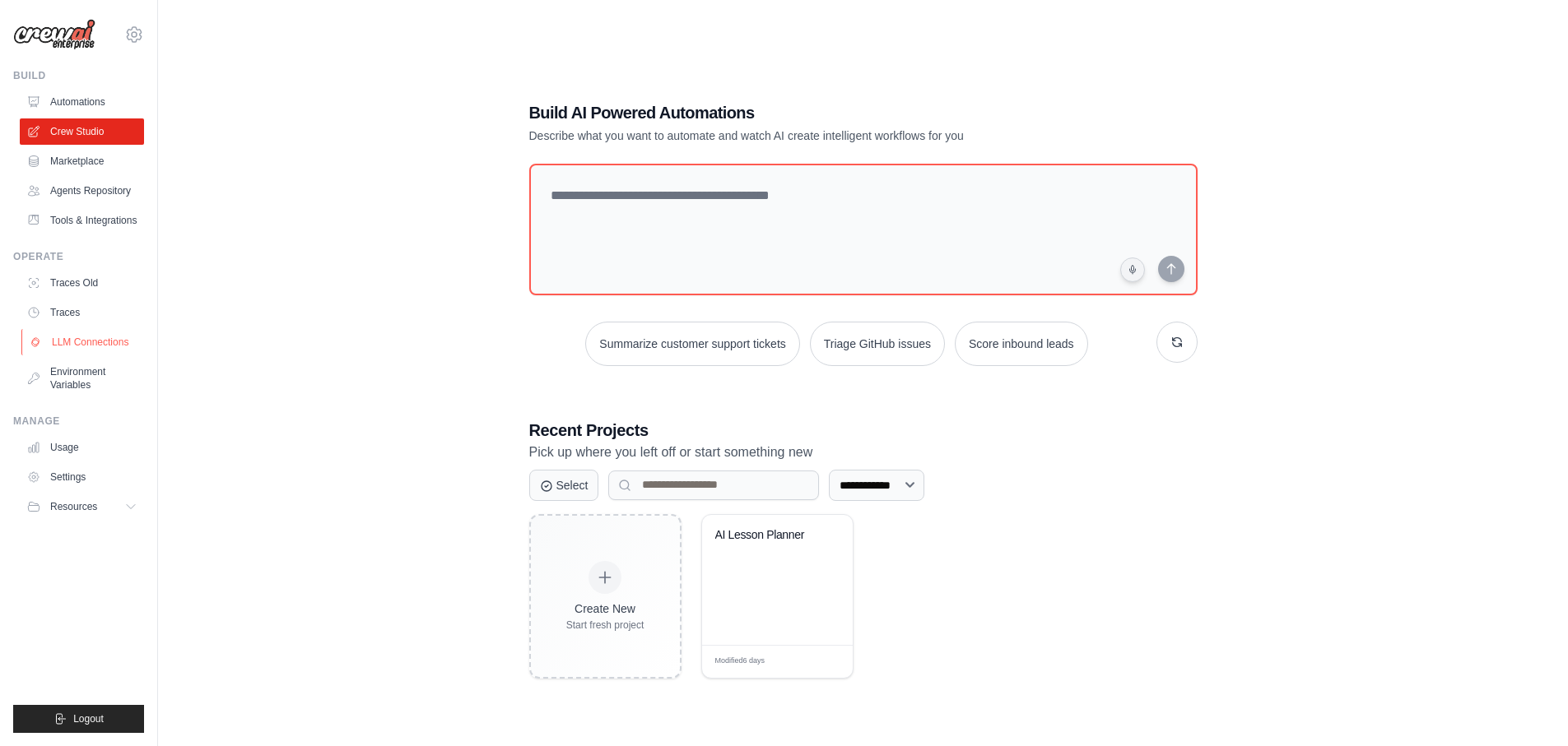
click at [75, 351] on link "LLM Connections" at bounding box center [83, 342] width 124 height 26
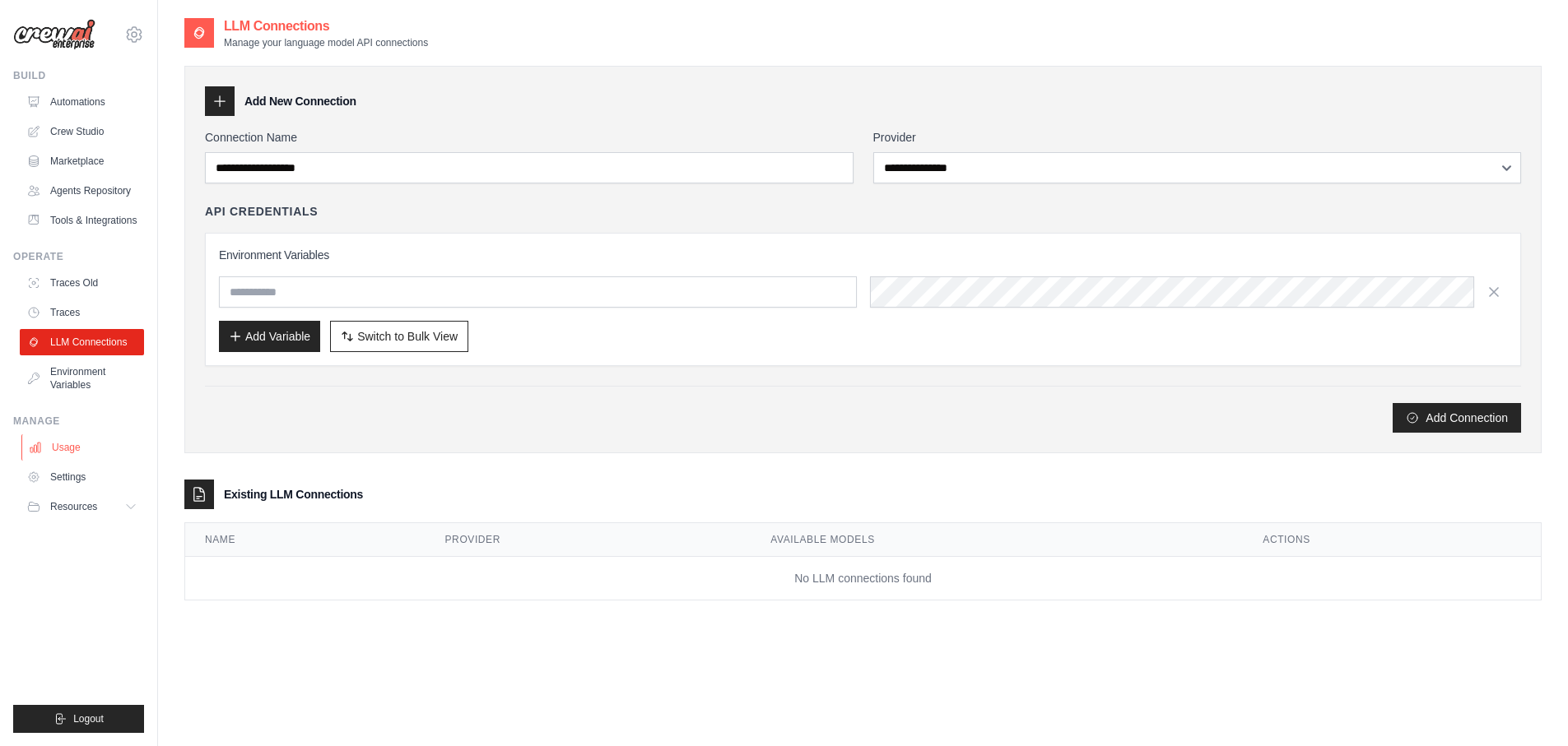
click at [60, 453] on link "Usage" at bounding box center [83, 448] width 124 height 26
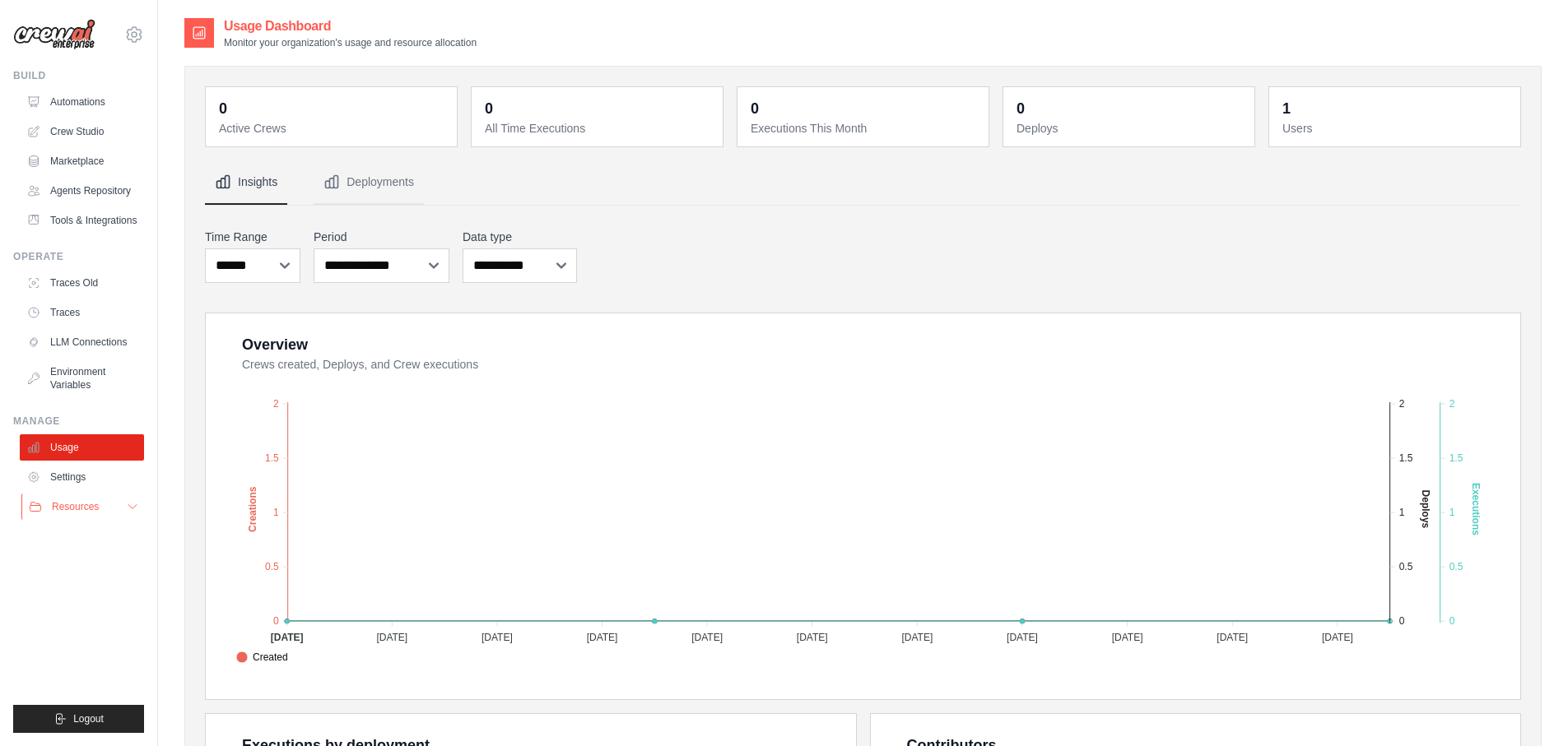
click at [80, 514] on span "Resources" at bounding box center [75, 506] width 47 height 14
click at [112, 233] on link "Tools & Integrations" at bounding box center [83, 220] width 124 height 26
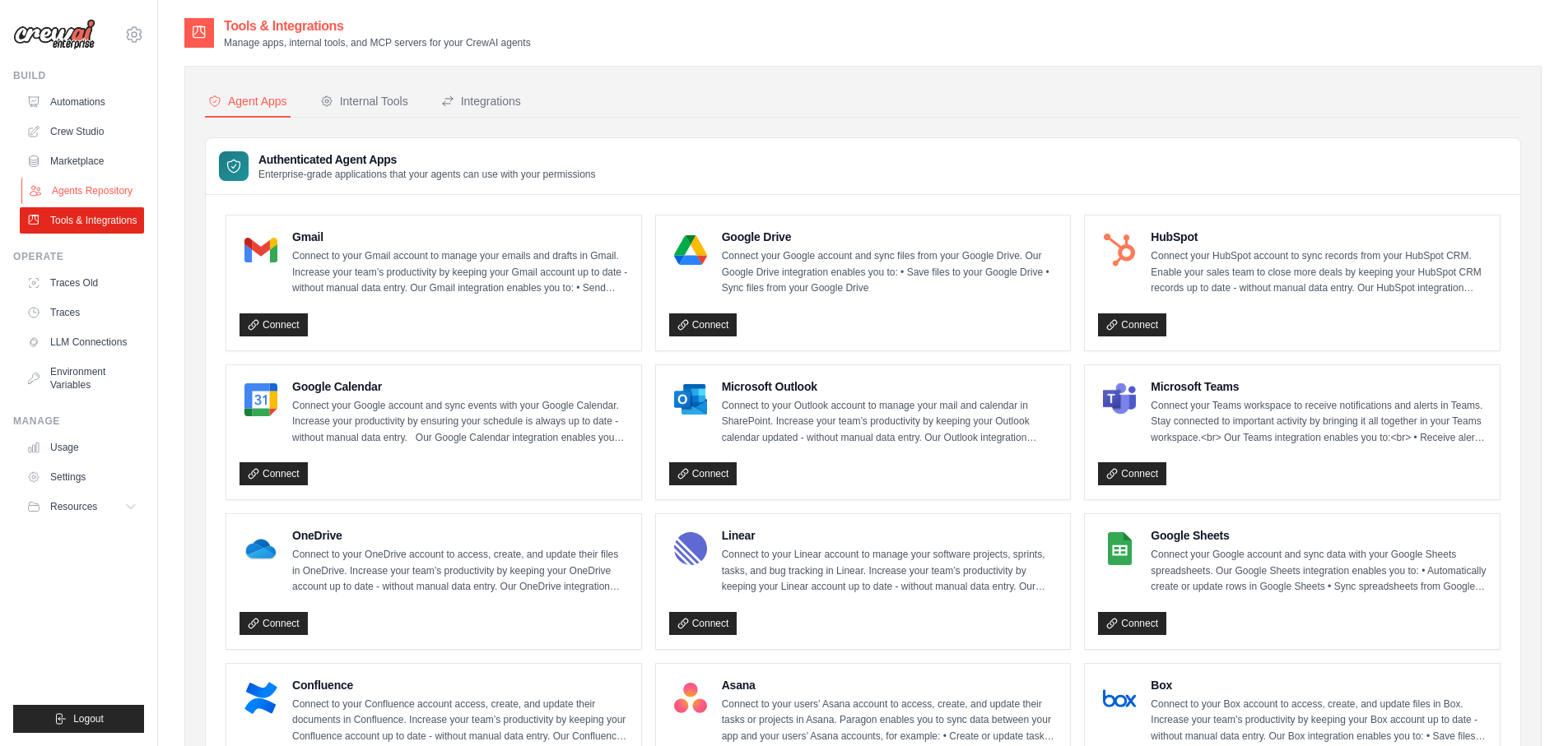
click at [110, 194] on link "Agents Repository" at bounding box center [83, 191] width 124 height 26
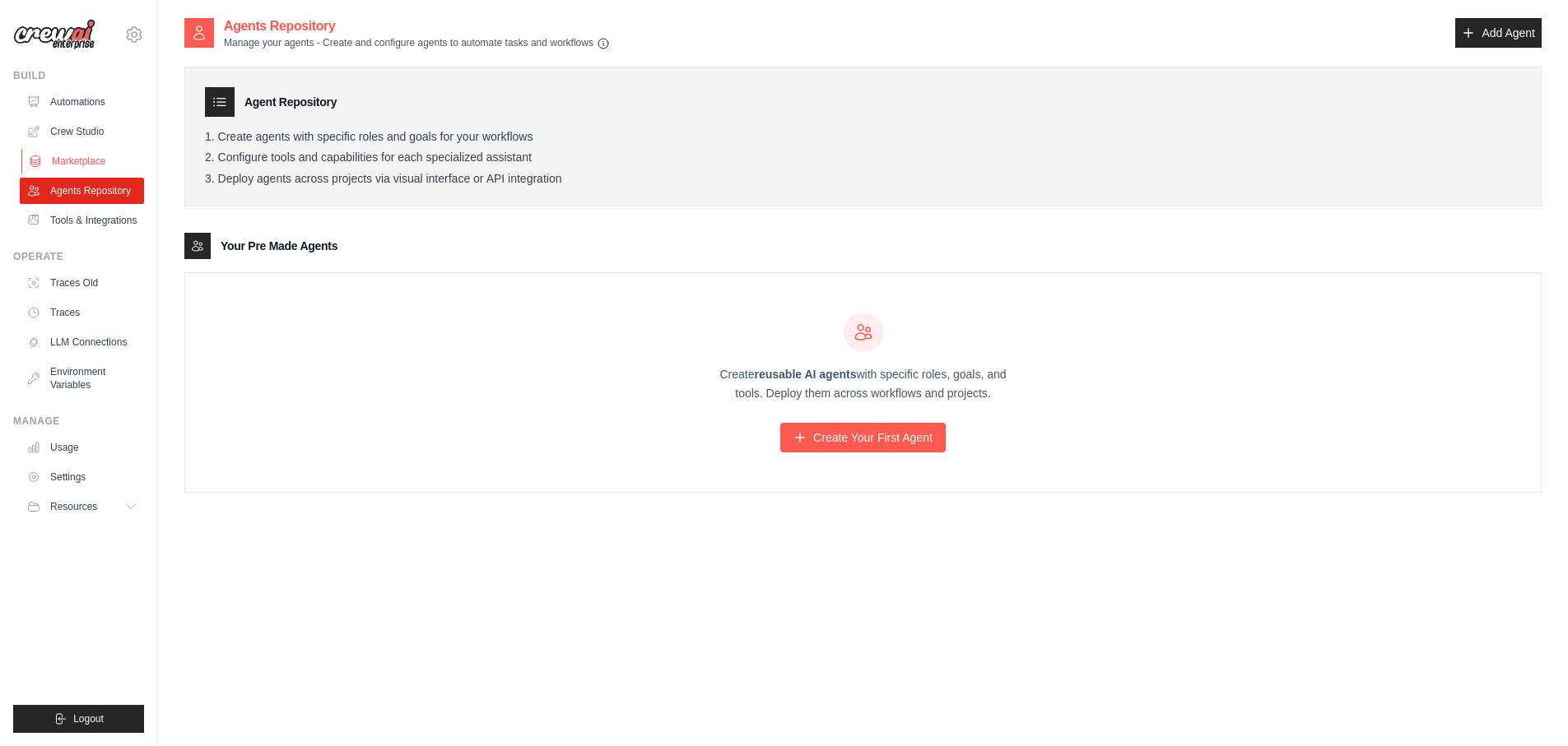
click at [91, 163] on link "Marketplace" at bounding box center [83, 161] width 124 height 26
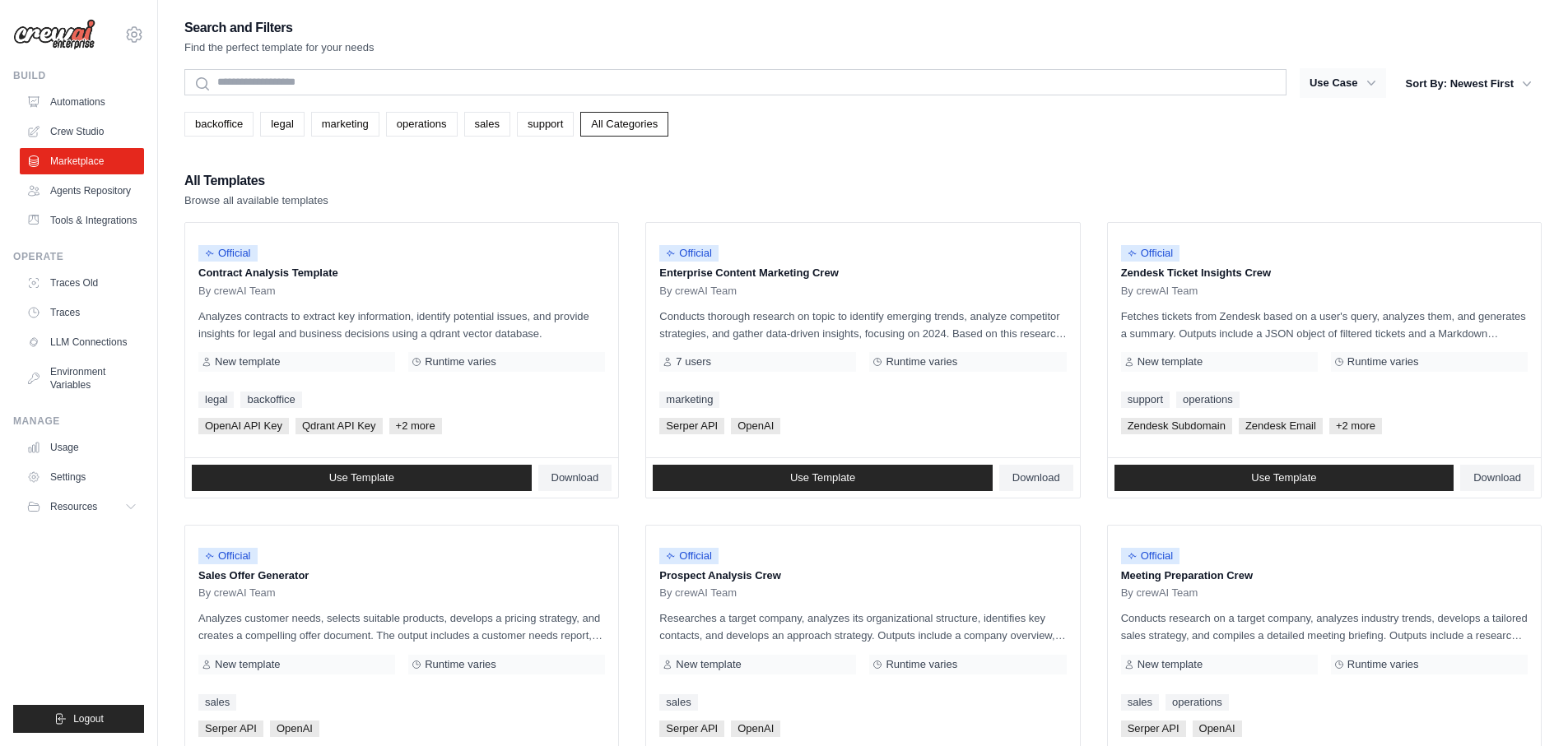
click at [1369, 82] on icon "button" at bounding box center [1371, 83] width 16 height 16
click at [1132, 183] on div "All Templates Browse all available templates" at bounding box center [863, 189] width 1357 height 40
click at [1516, 87] on button "Sort By: Newest First" at bounding box center [1468, 83] width 146 height 30
click at [1058, 161] on div "Search and Filters Find the perfect template for your needs Search Use Case bac…" at bounding box center [863, 752] width 1357 height 1472
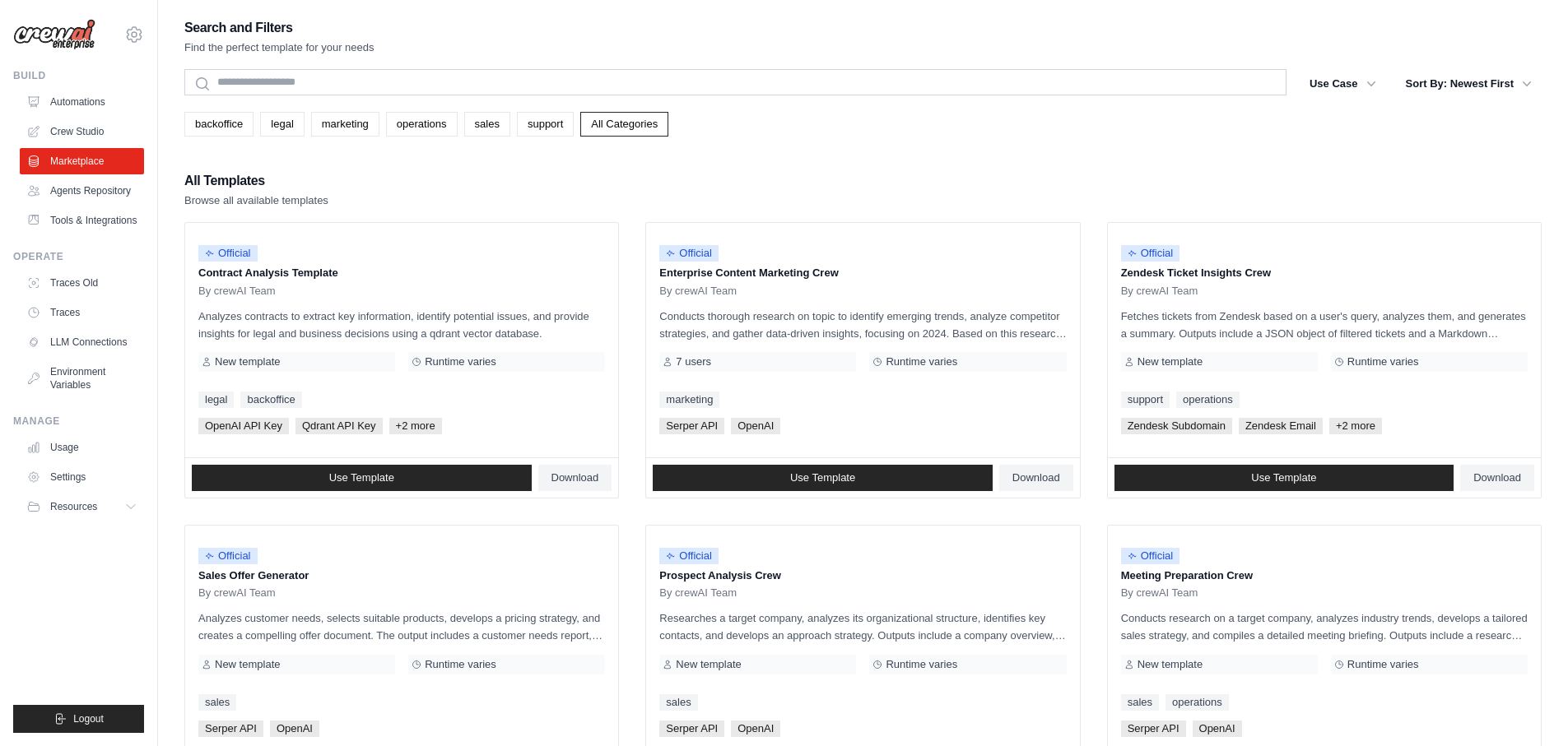
click at [939, 151] on div "Search and Filters Find the perfect template for your needs Search Use Case bac…" at bounding box center [863, 752] width 1357 height 1472
click at [633, 116] on link "All Categories" at bounding box center [624, 124] width 88 height 24
click at [636, 127] on link "All Categories" at bounding box center [624, 124] width 88 height 24
click at [74, 91] on link "Automations" at bounding box center [83, 101] width 124 height 26
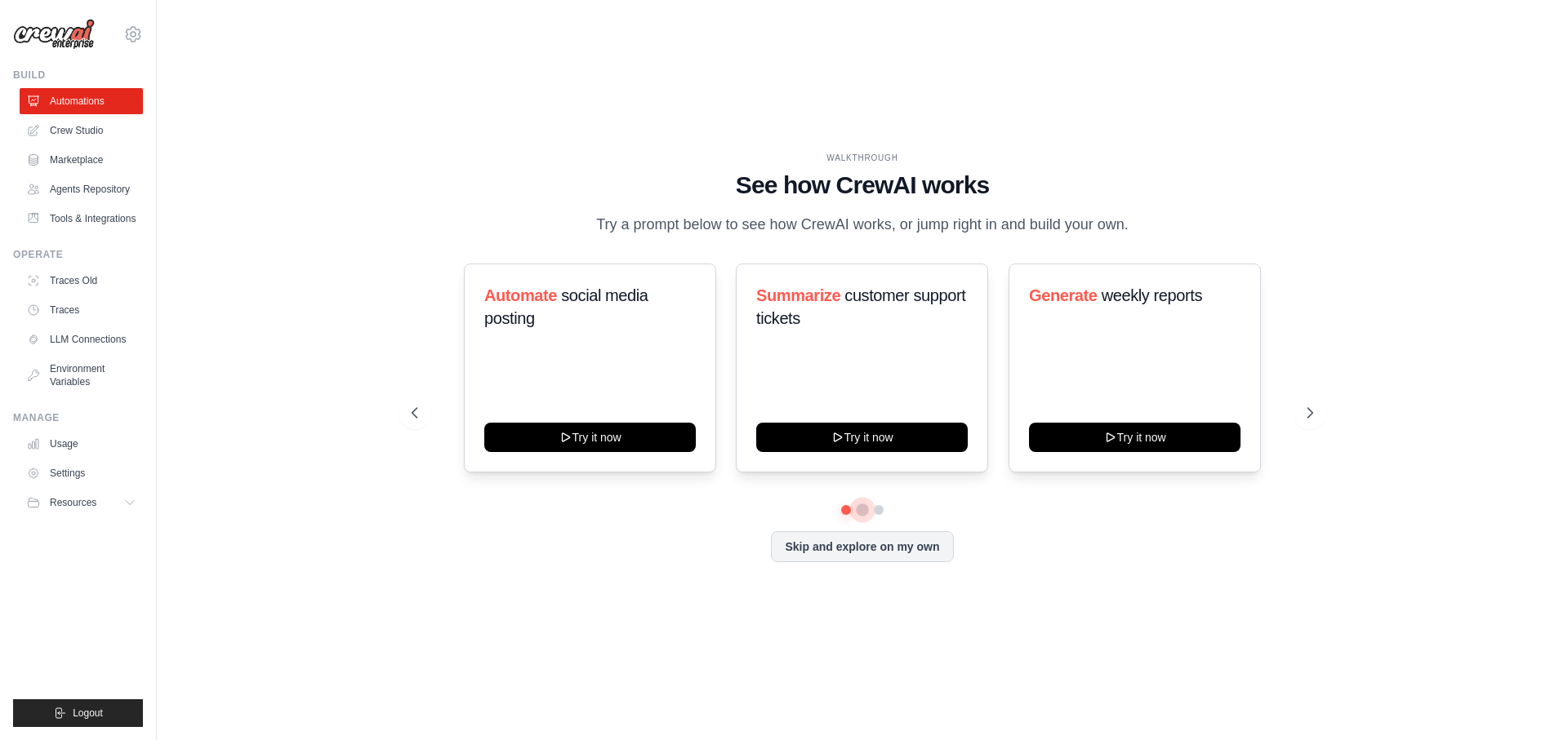
click at [863, 513] on button at bounding box center [863, 510] width 13 height 13
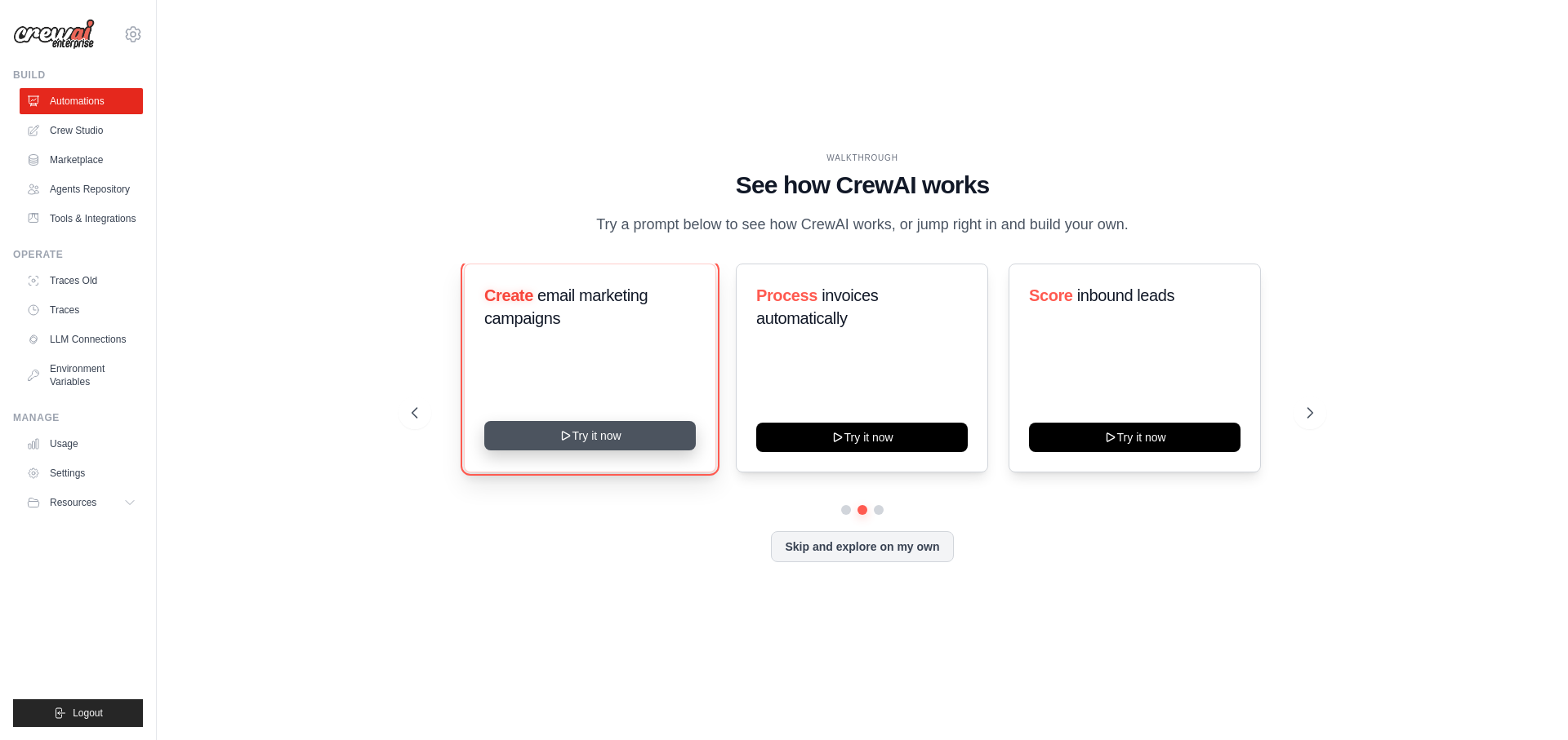
click at [586, 450] on button "Try it now" at bounding box center [591, 436] width 212 height 30
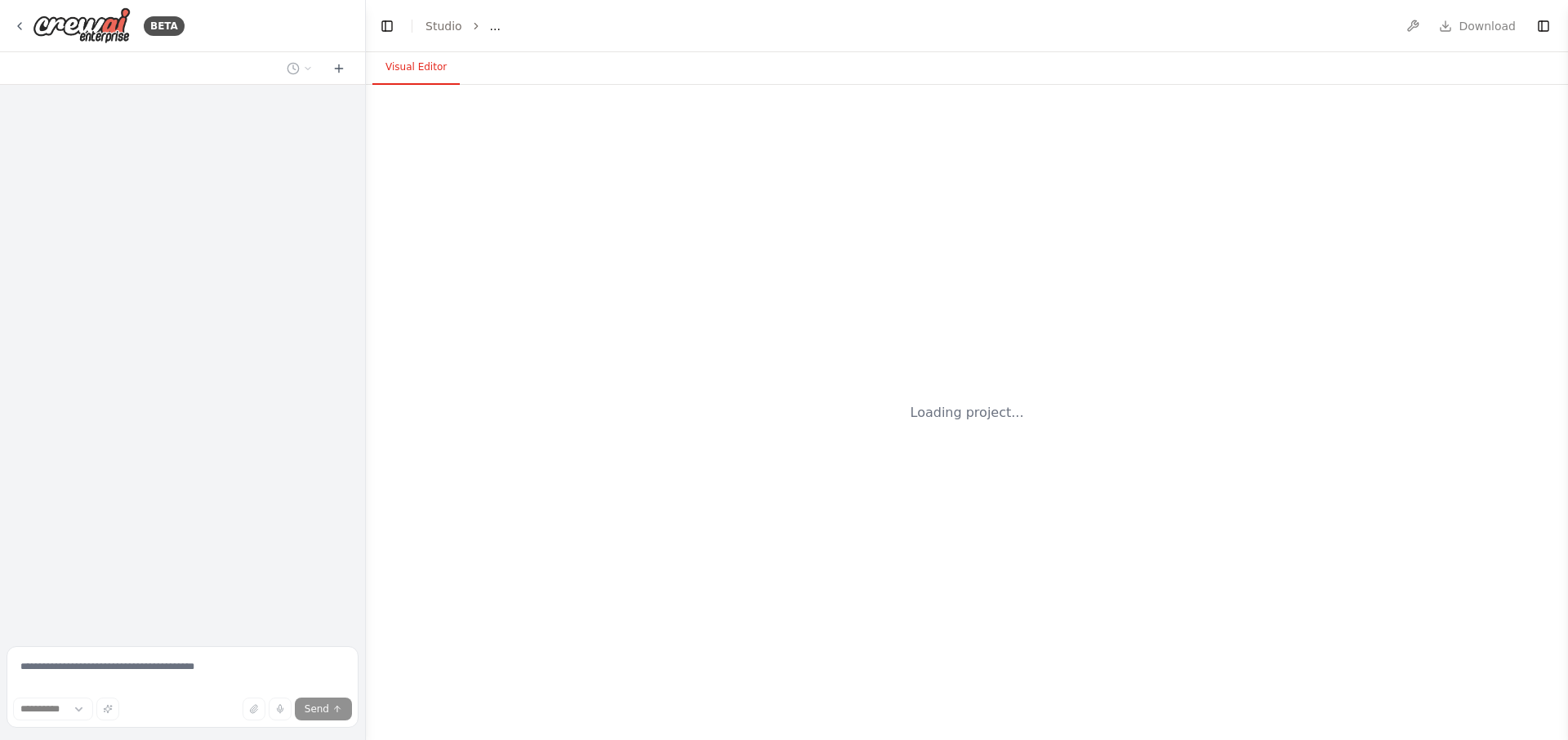
select select "****"
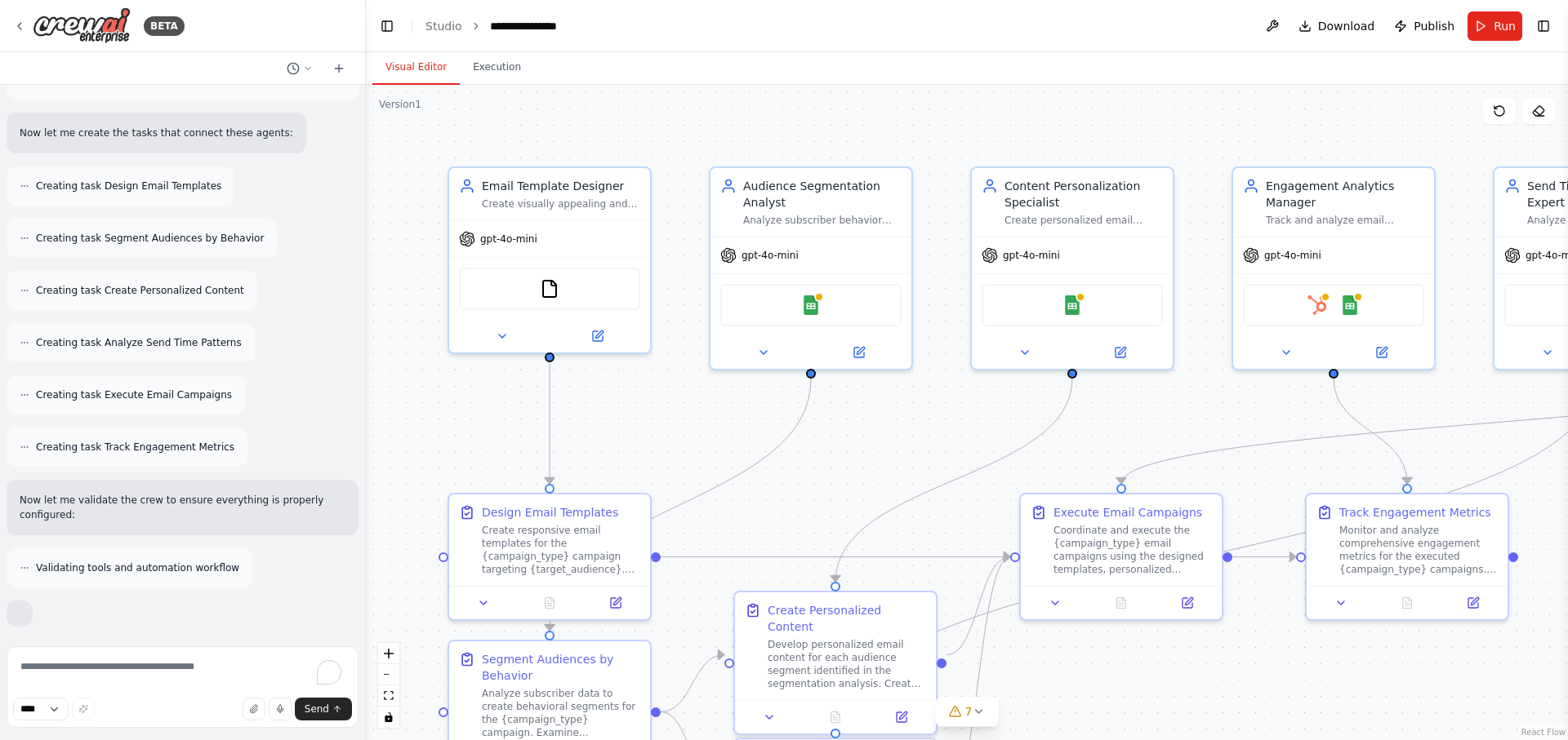
scroll to position [1195, 0]
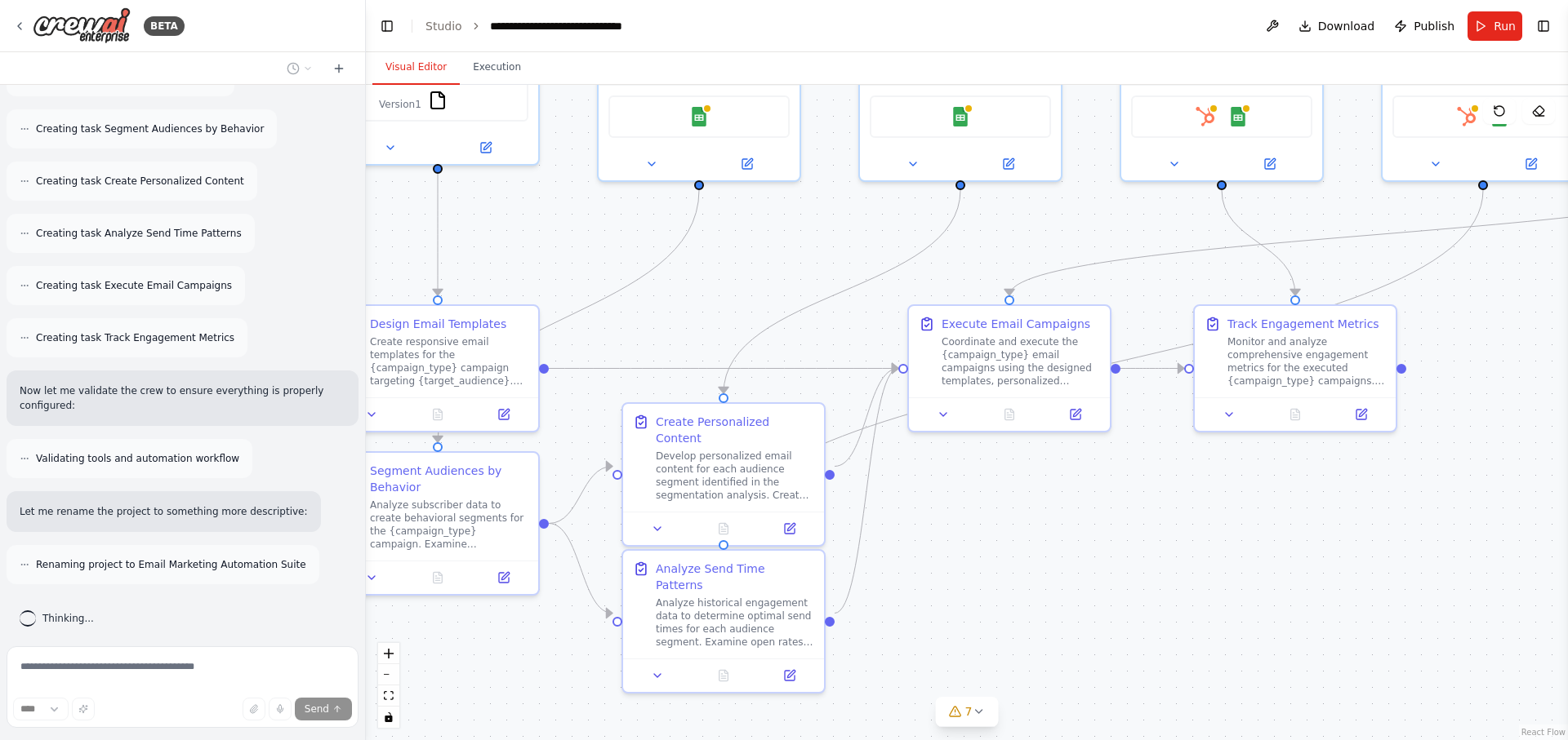
drag, startPoint x: 866, startPoint y: 443, endPoint x: 723, endPoint y: 195, distance: 286.3
click at [746, 239] on div ".deletable-edge-delete-btn { width: 20px; height: 20px; border: 0px solid #ffff…" at bounding box center [968, 413] width 1203 height 656
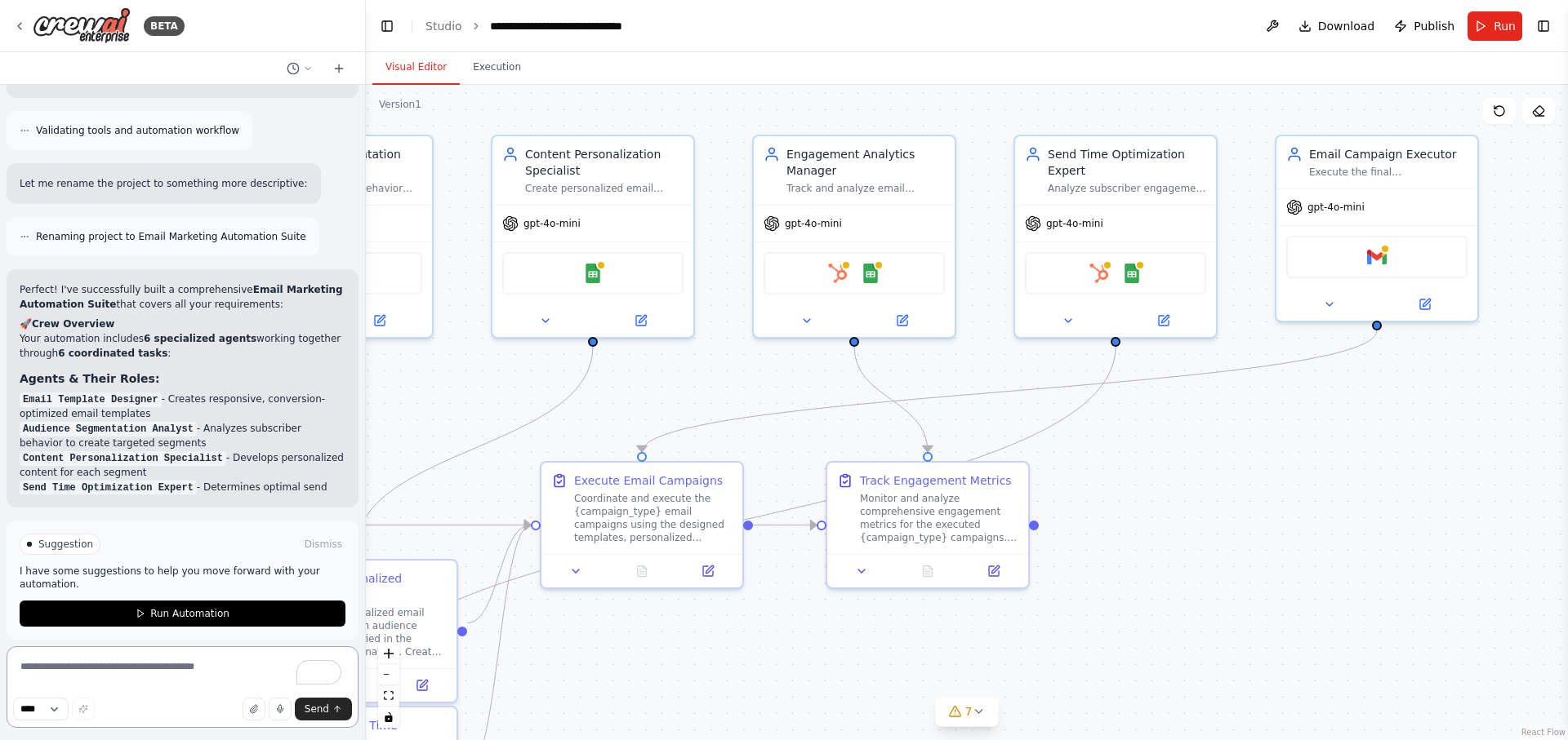
drag, startPoint x: 1257, startPoint y: 562, endPoint x: 898, endPoint y: 735, distance: 398.5
click at [898, 735] on div ".deletable-edge-delete-btn { width: 20px; height: 20px; border: 0px solid #ffff…" at bounding box center [968, 413] width 1203 height 656
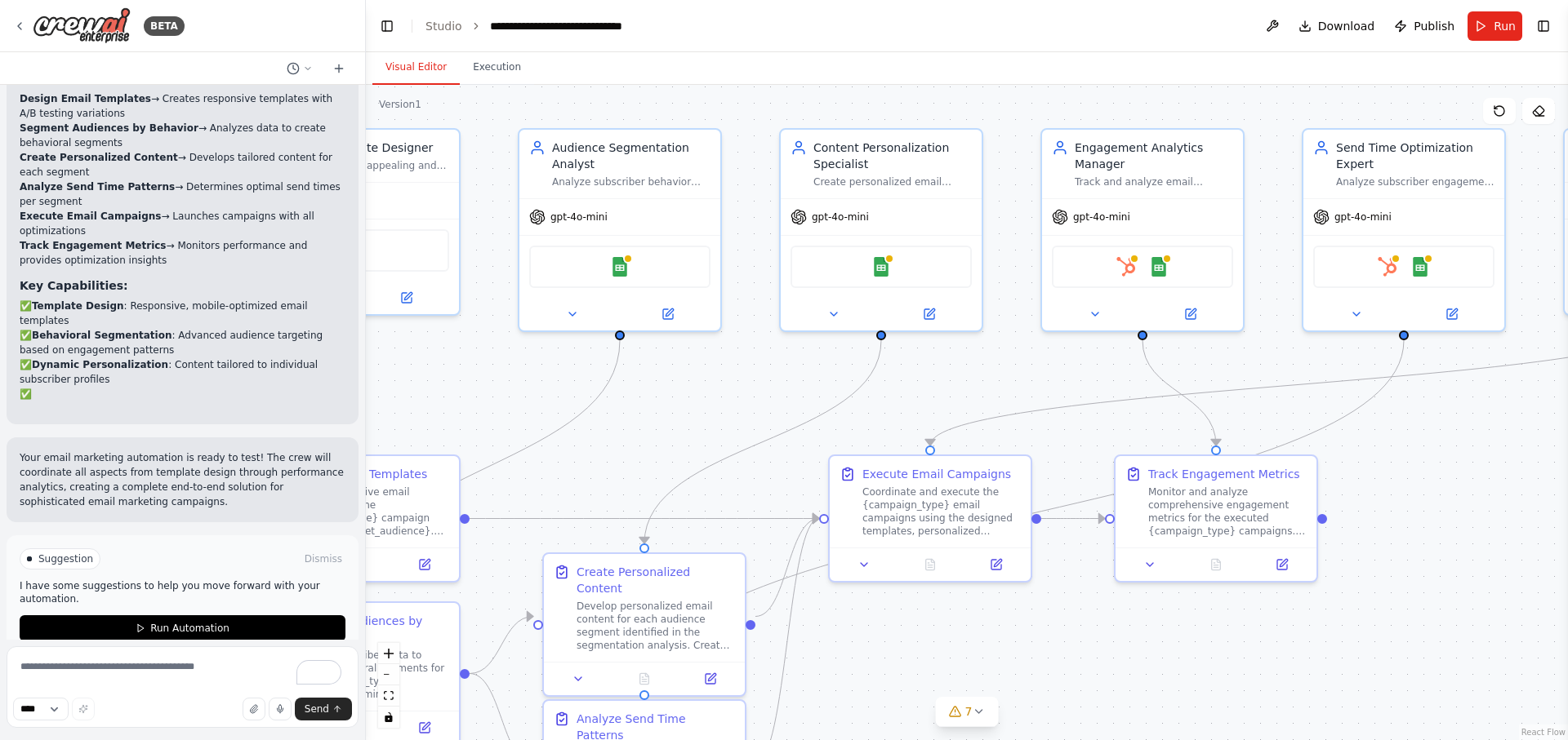
drag, startPoint x: 1204, startPoint y: 467, endPoint x: 1494, endPoint y: 458, distance: 290.1
click at [1494, 461] on div ".deletable-edge-delete-btn { width: 20px; height: 20px; border: 0px solid #ffff…" at bounding box center [968, 413] width 1203 height 656
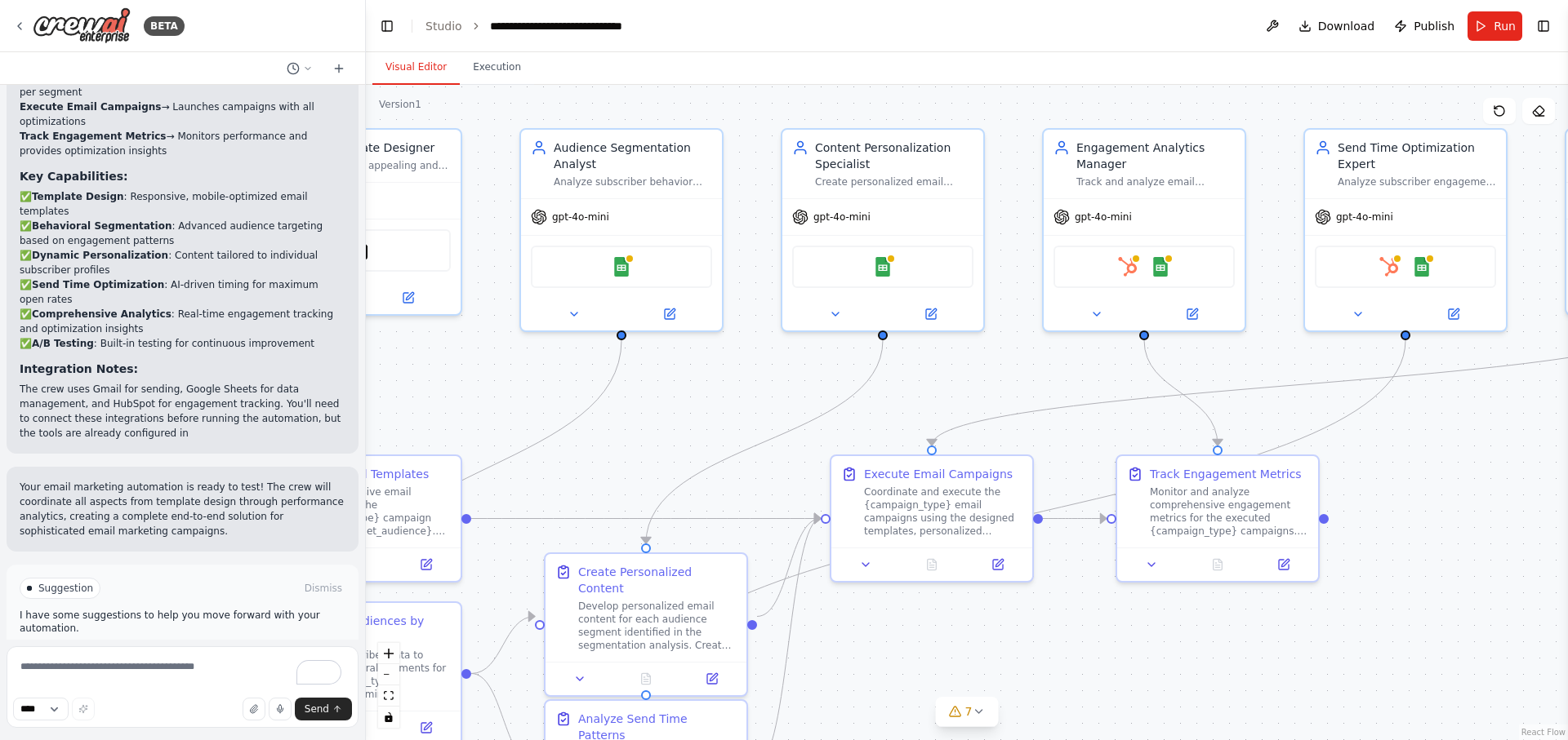
scroll to position [2155, 0]
